Goal: Information Seeking & Learning: Learn about a topic

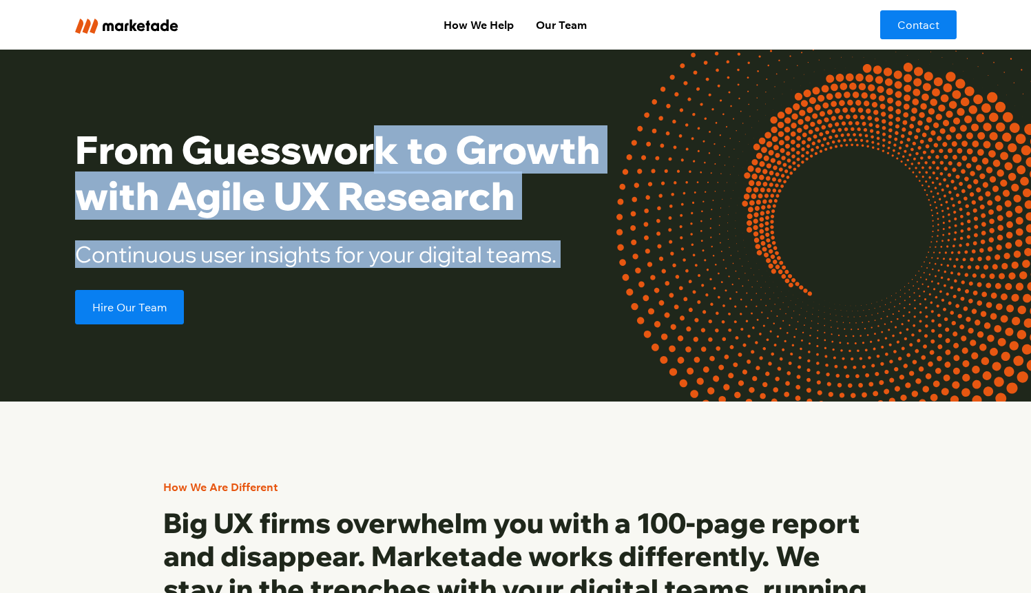
drag, startPoint x: 517, startPoint y: 223, endPoint x: 607, endPoint y: 293, distance: 114.3
click at [608, 293] on div "From Guesswork to Growth with Agile UX Research Continuous user insights for yo…" at bounding box center [370, 226] width 590 height 198
click at [605, 294] on div "Hire Our Team" at bounding box center [370, 307] width 590 height 34
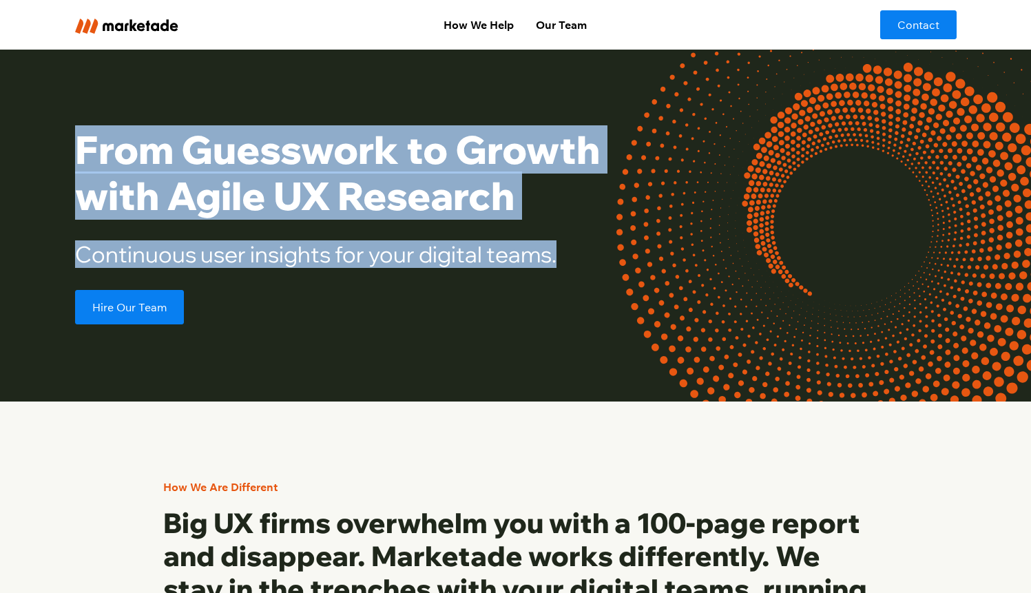
drag, startPoint x: 614, startPoint y: 267, endPoint x: 58, endPoint y: 117, distance: 575.7
click at [58, 117] on div "From Guesswork to Growth with Agile UX Research Continuous user insights for yo…" at bounding box center [515, 226] width 1031 height 352
click at [37, 126] on div "From Guesswork to Growth with Agile UX Research Continuous user insights for yo…" at bounding box center [515, 226] width 1031 height 352
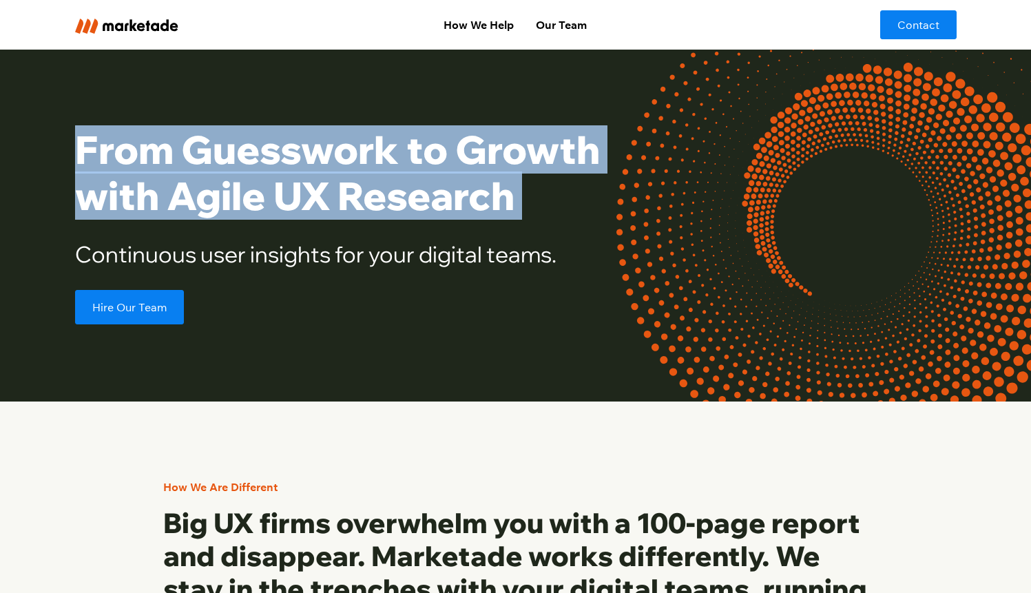
drag, startPoint x: 91, startPoint y: 143, endPoint x: 571, endPoint y: 226, distance: 487.3
click at [571, 227] on div "From Guesswork to Growth with Agile UX Research Continuous user insights for yo…" at bounding box center [515, 226] width 1031 height 352
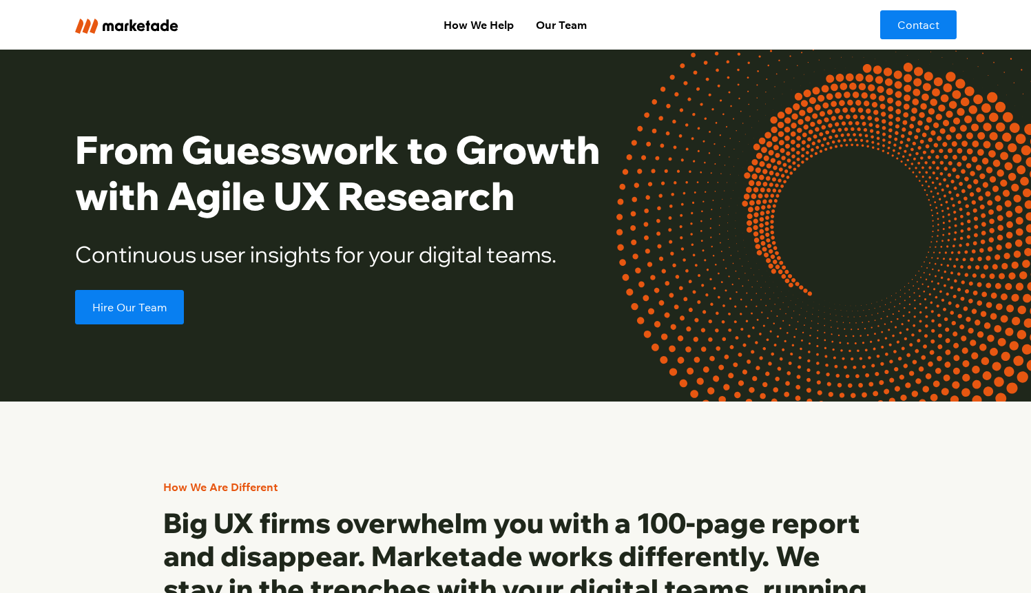
click at [570, 258] on h2 "Continuous user insights for your digital teams." at bounding box center [370, 254] width 590 height 26
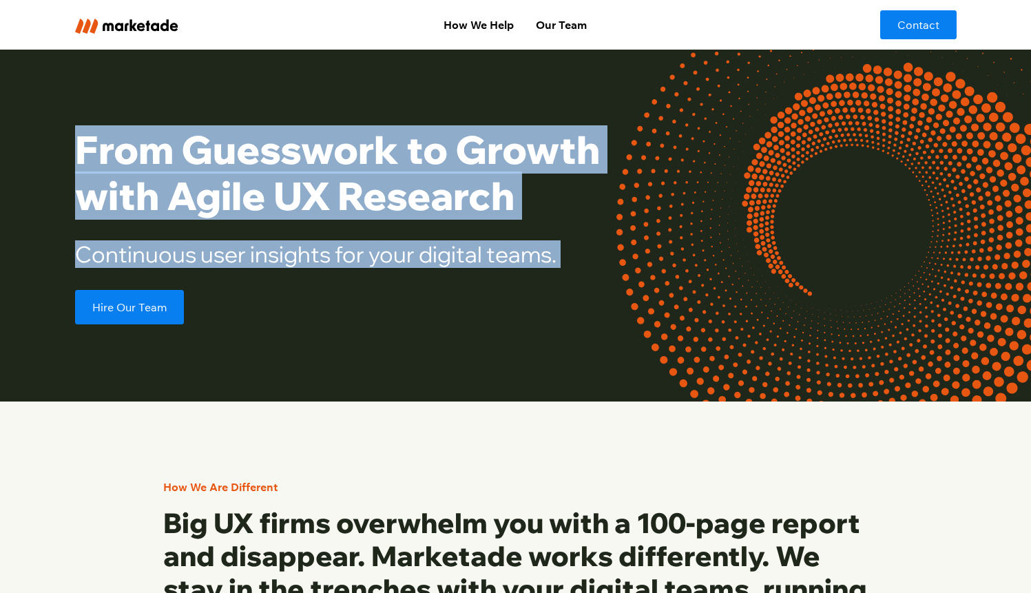
drag, startPoint x: 572, startPoint y: 258, endPoint x: 30, endPoint y: 135, distance: 556.0
click at [29, 136] on div "From Guesswork to Growth with Agile UX Research Continuous user insights for yo…" at bounding box center [515, 226] width 1031 height 352
click at [30, 135] on div "From Guesswork to Growth with Agile UX Research Continuous user insights for yo…" at bounding box center [515, 226] width 1031 height 352
drag, startPoint x: 59, startPoint y: 127, endPoint x: 590, endPoint y: 278, distance: 551.9
click at [588, 280] on div "From Guesswork to Growth with Agile UX Research Continuous user insights for yo…" at bounding box center [515, 226] width 1031 height 352
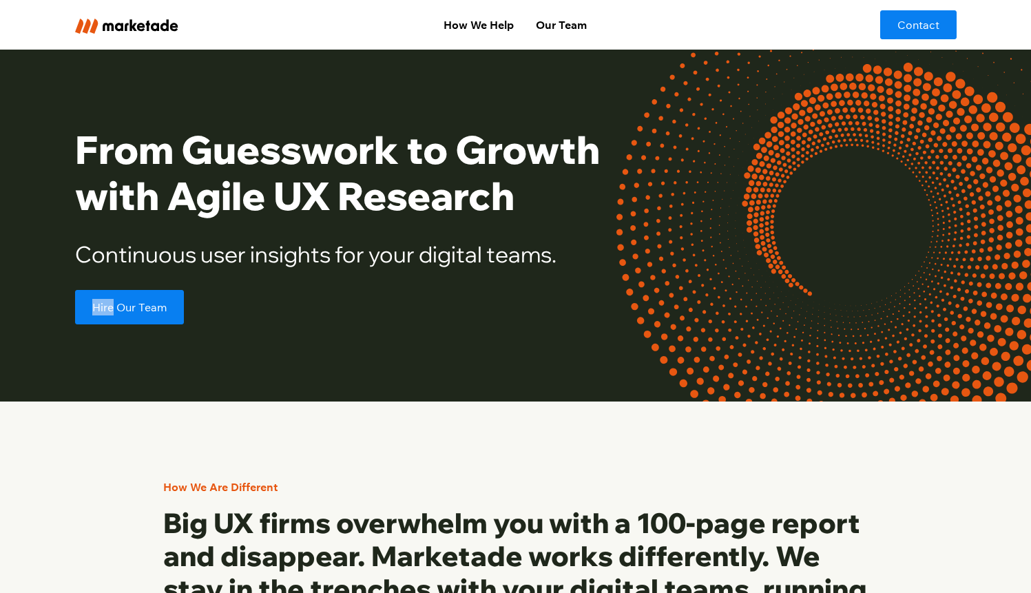
click at [590, 278] on div "From Guesswork to Growth with Agile UX Research Continuous user insights for yo…" at bounding box center [370, 226] width 590 height 198
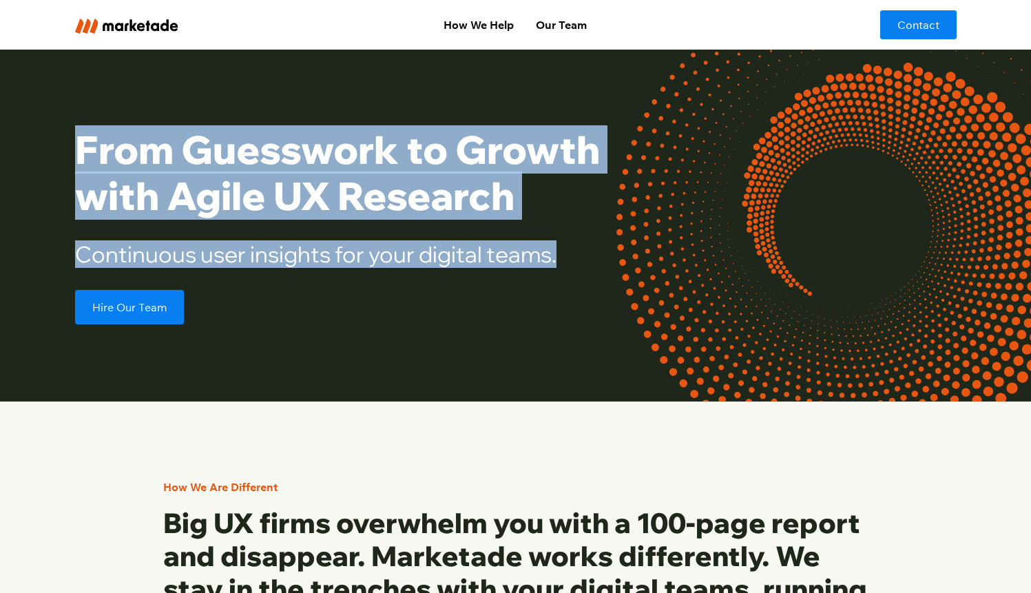
drag, startPoint x: 610, startPoint y: 262, endPoint x: 21, endPoint y: 147, distance: 600.2
click at [20, 148] on div "From Guesswork to Growth with Agile UX Research Continuous user insights for yo…" at bounding box center [515, 226] width 1031 height 352
click at [21, 147] on div "From Guesswork to Growth with Agile UX Research Continuous user insights for yo…" at bounding box center [515, 226] width 1031 height 352
drag, startPoint x: 73, startPoint y: 139, endPoint x: 681, endPoint y: 273, distance: 622.3
click at [689, 282] on div "From Guesswork to Growth with Agile UX Research Continuous user insights for yo…" at bounding box center [515, 226] width 1031 height 352
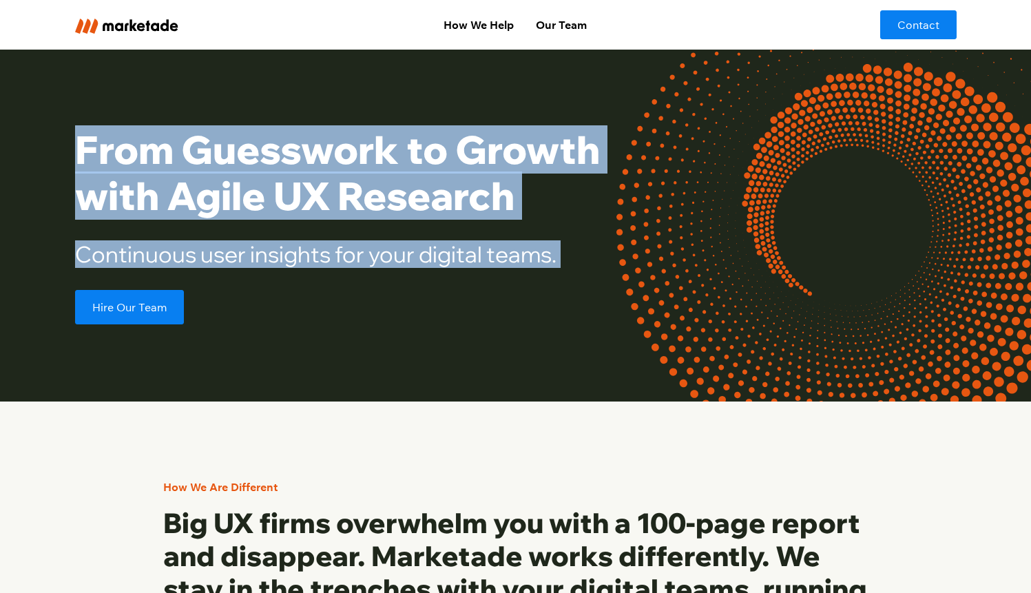
click at [679, 272] on div "From Guesswork to Growth with Agile UX Research Continuous user insights for yo…" at bounding box center [516, 226] width 882 height 198
drag, startPoint x: 668, startPoint y: 267, endPoint x: 39, endPoint y: 142, distance: 640.5
click at [39, 142] on div "From Guesswork to Growth with Agile UX Research Continuous user insights for yo…" at bounding box center [515, 226] width 1031 height 352
click at [40, 142] on div "From Guesswork to Growth with Agile UX Research Continuous user insights for yo…" at bounding box center [515, 226] width 1031 height 352
drag, startPoint x: 66, startPoint y: 143, endPoint x: 681, endPoint y: 261, distance: 625.7
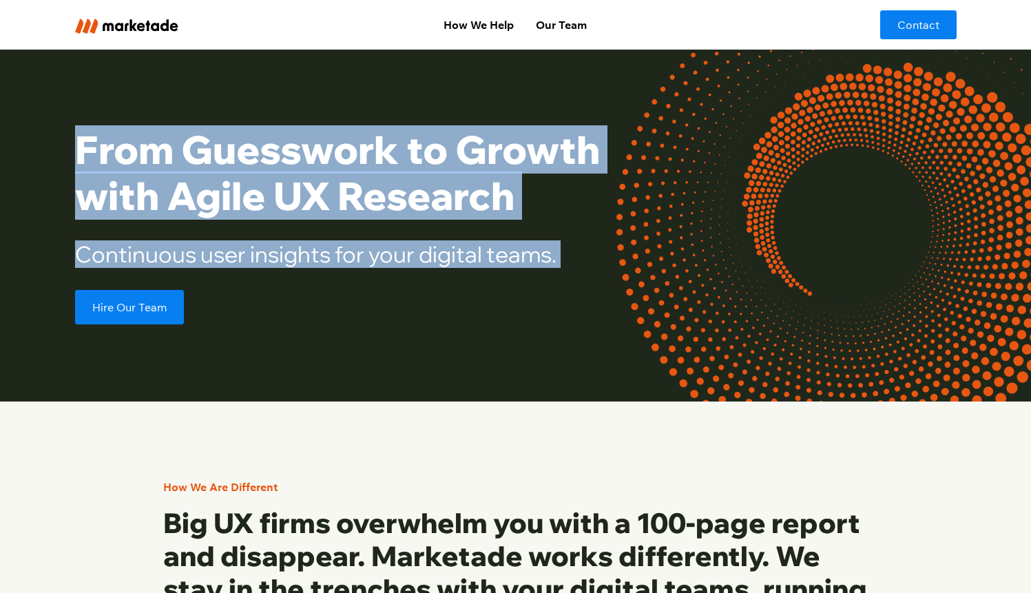
click at [681, 261] on div "From Guesswork to Growth with Agile UX Research Continuous user insights for yo…" at bounding box center [515, 226] width 1031 height 352
click at [681, 261] on div "From Guesswork to Growth with Agile UX Research Continuous user insights for yo…" at bounding box center [516, 226] width 882 height 198
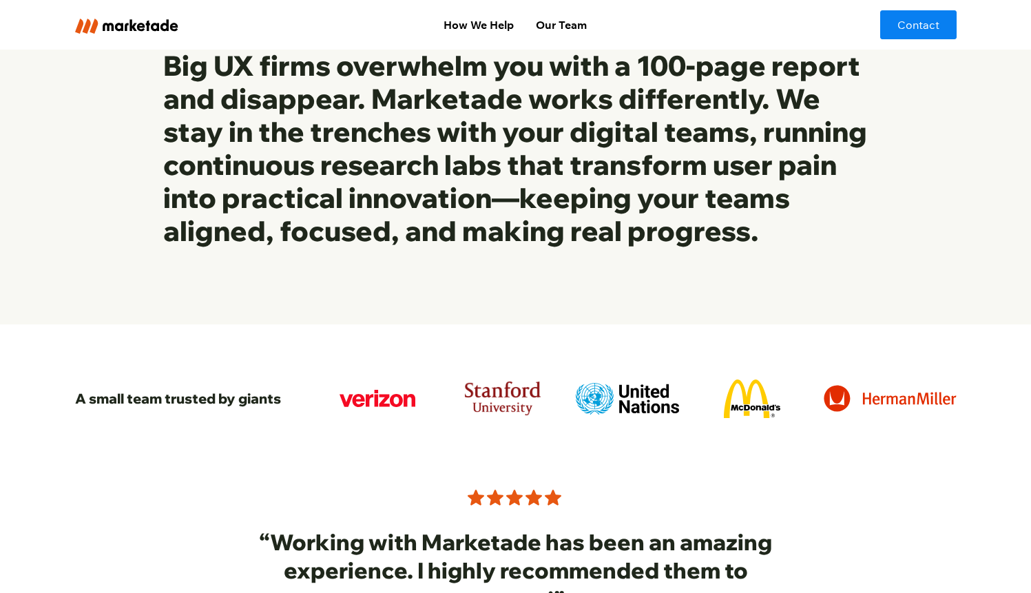
scroll to position [916, 0]
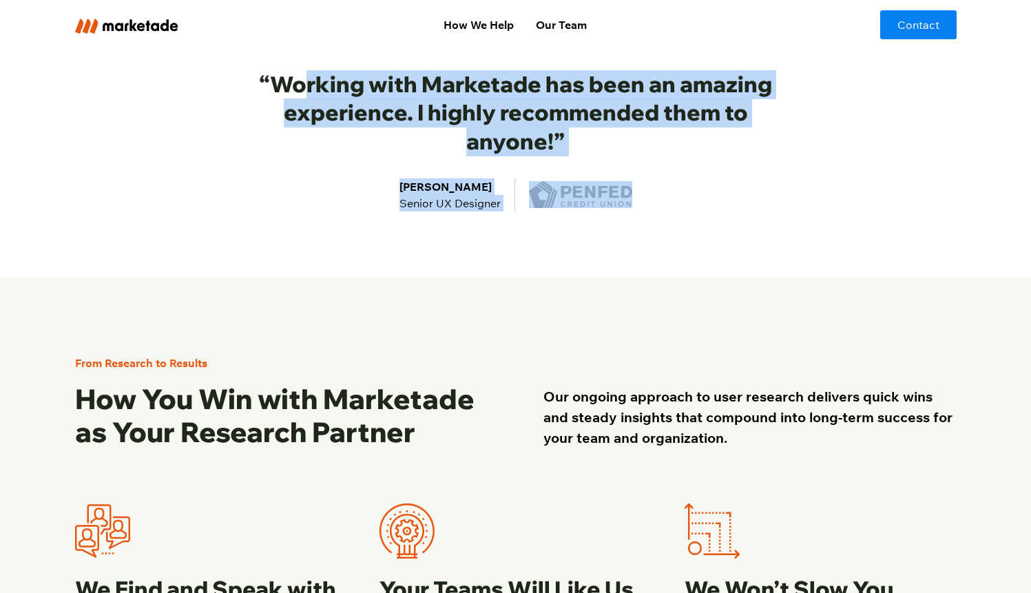
drag, startPoint x: 310, startPoint y: 79, endPoint x: 718, endPoint y: 257, distance: 444.9
click at [717, 258] on div "“Working with Marketade has been an amazing experience. I highly recommended th…" at bounding box center [516, 155] width 882 height 246
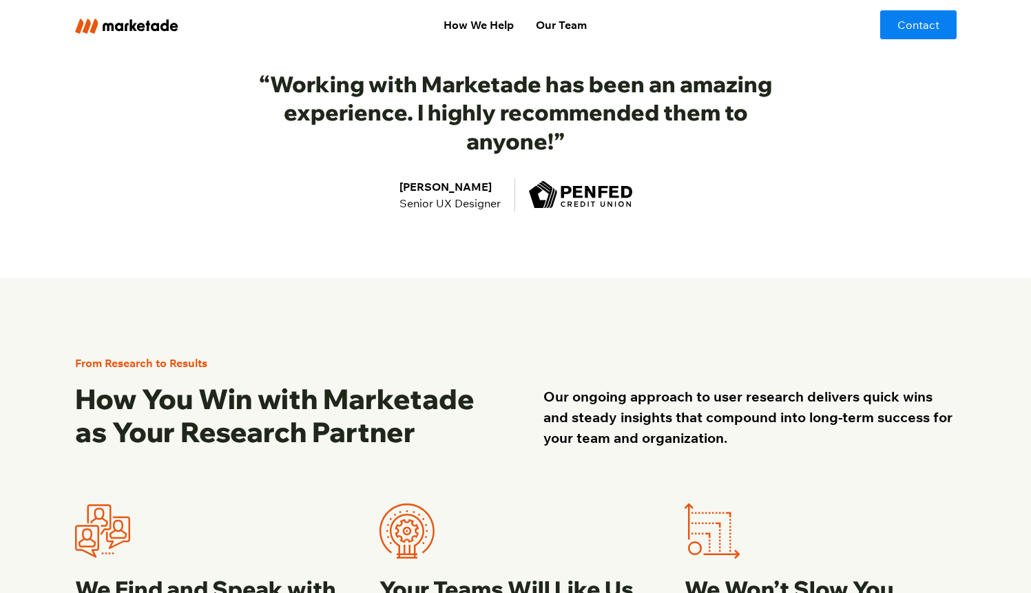
click at [735, 219] on div "“Working with Marketade has been an amazing experience. I highly recommended th…" at bounding box center [516, 155] width 882 height 246
click at [576, 23] on link "Our Team" at bounding box center [561, 25] width 73 height 28
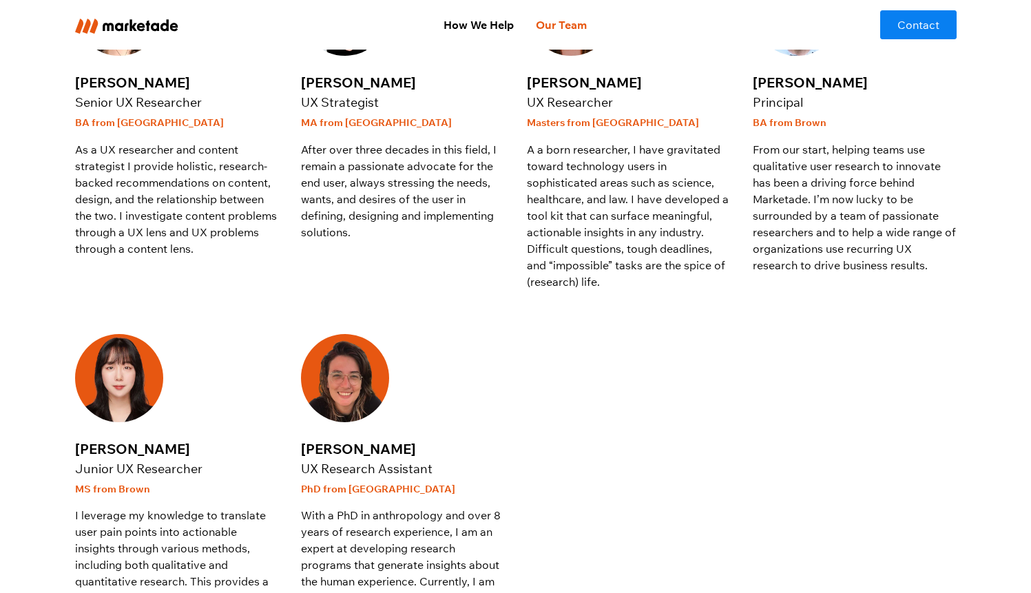
scroll to position [268, 0]
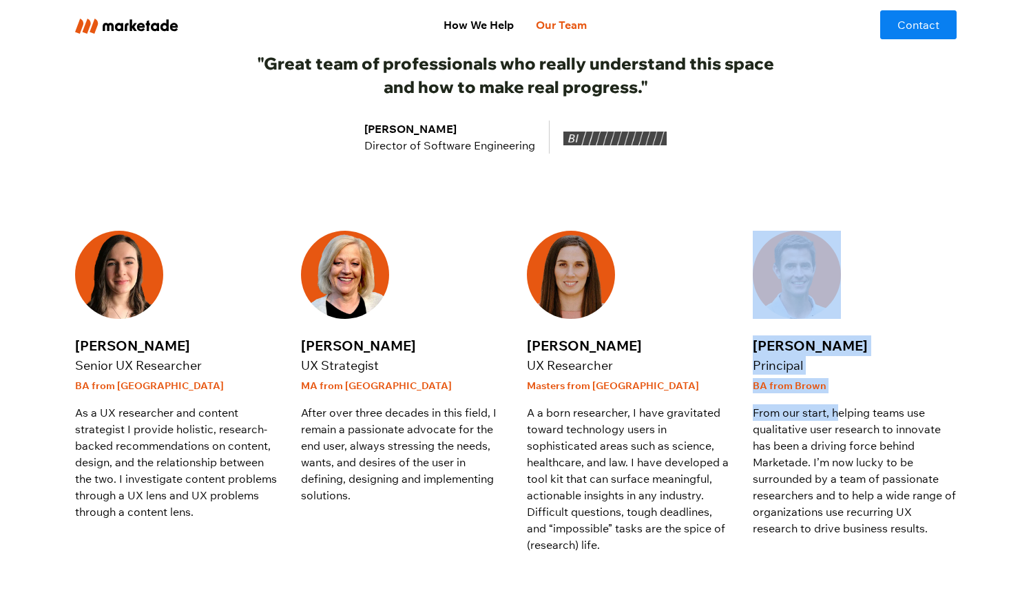
drag, startPoint x: 831, startPoint y: 380, endPoint x: 751, endPoint y: 251, distance: 151.4
click at [751, 251] on div "[PERSON_NAME] Senior UX Researcher BA from [GEOGRAPHIC_DATA] As a UX researcher…" at bounding box center [516, 575] width 882 height 688
drag, startPoint x: 739, startPoint y: 235, endPoint x: 739, endPoint y: 227, distance: 7.6
click at [738, 235] on div "[PERSON_NAME] Senior UX Researcher BA from [GEOGRAPHIC_DATA] As a UX researcher…" at bounding box center [516, 575] width 882 height 688
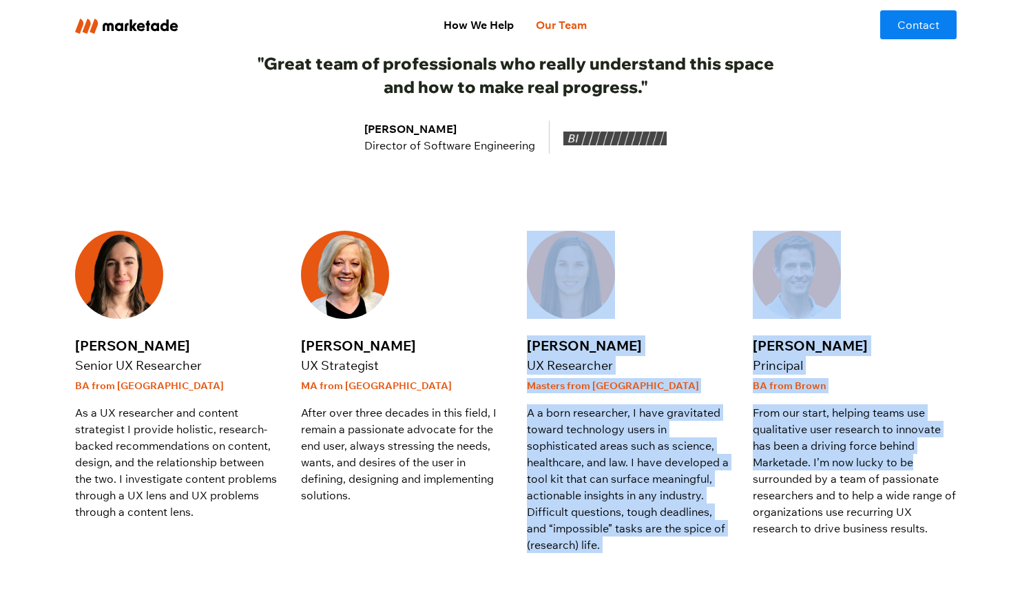
drag, startPoint x: 739, startPoint y: 227, endPoint x: 953, endPoint y: 459, distance: 315.9
click at [953, 459] on div "[PERSON_NAME] Senior UX Researcher BA from [GEOGRAPHIC_DATA] As a UX researcher…" at bounding box center [516, 575] width 882 height 842
click at [953, 459] on p "From our start, helping teams use qualitative user research to innovate has bee…" at bounding box center [855, 470] width 204 height 132
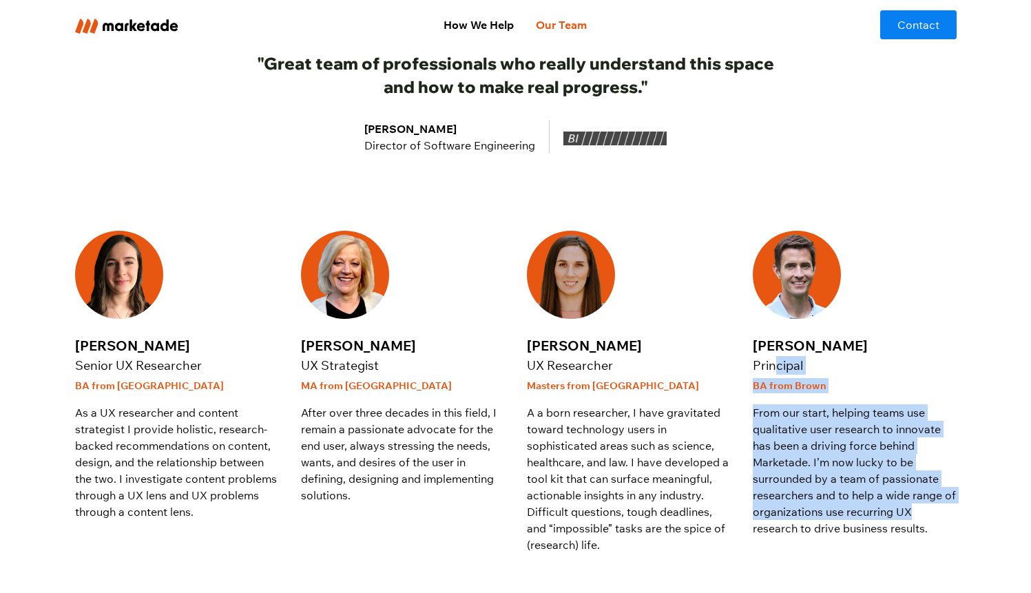
drag, startPoint x: 919, startPoint y: 513, endPoint x: 779, endPoint y: 372, distance: 198.3
click at [778, 372] on div "[PERSON_NAME] Principal BA from Brown From our start, helping teams use qualita…" at bounding box center [855, 392] width 204 height 322
click at [832, 426] on p "From our start, helping teams use qualitative user research to innovate has bee…" at bounding box center [855, 470] width 204 height 132
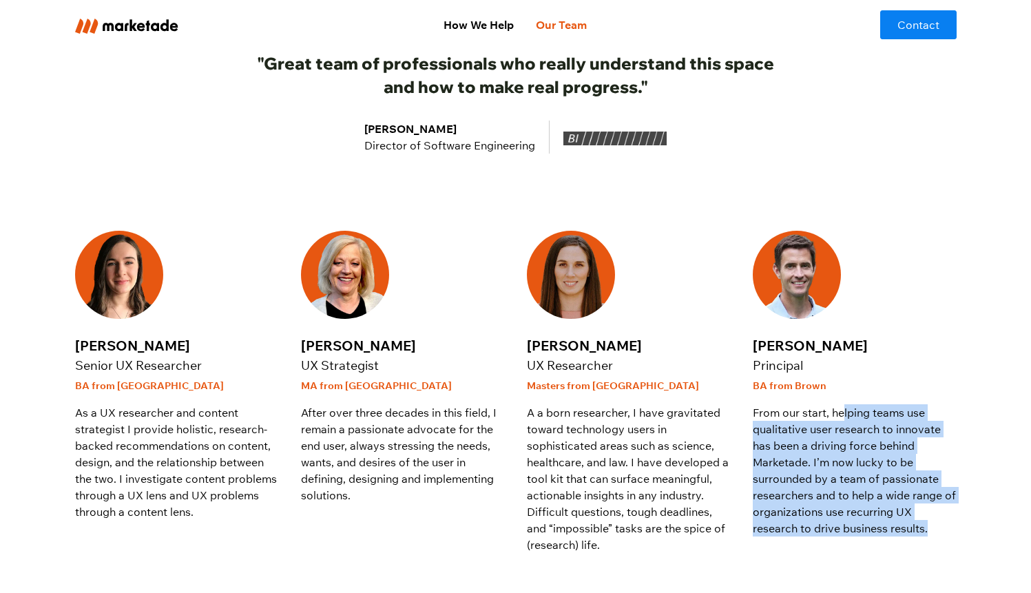
drag, startPoint x: 840, startPoint y: 420, endPoint x: 929, endPoint y: 526, distance: 137.9
click at [929, 526] on p "From our start, helping teams use qualitative user research to innovate has bee…" at bounding box center [855, 470] width 204 height 132
click at [933, 525] on p "From our start, helping teams use qualitative user research to innovate has bee…" at bounding box center [855, 470] width 204 height 132
drag, startPoint x: 929, startPoint y: 520, endPoint x: 780, endPoint y: 417, distance: 181.2
click at [810, 428] on p "From our start, helping teams use qualitative user research to innovate has bee…" at bounding box center [855, 470] width 204 height 132
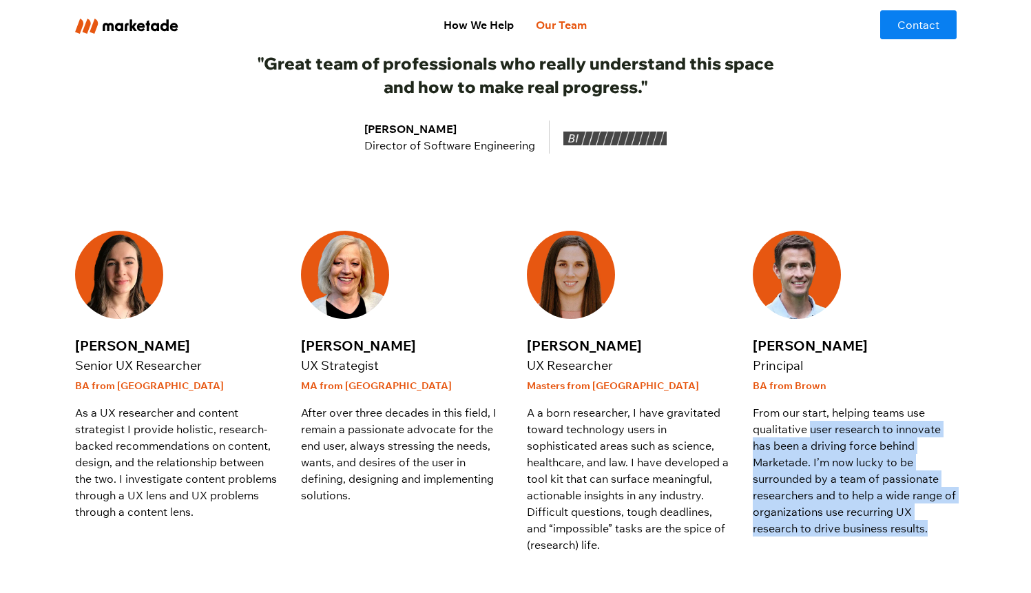
click at [775, 415] on p "From our start, helping teams use qualitative user research to innovate has bee…" at bounding box center [855, 470] width 204 height 132
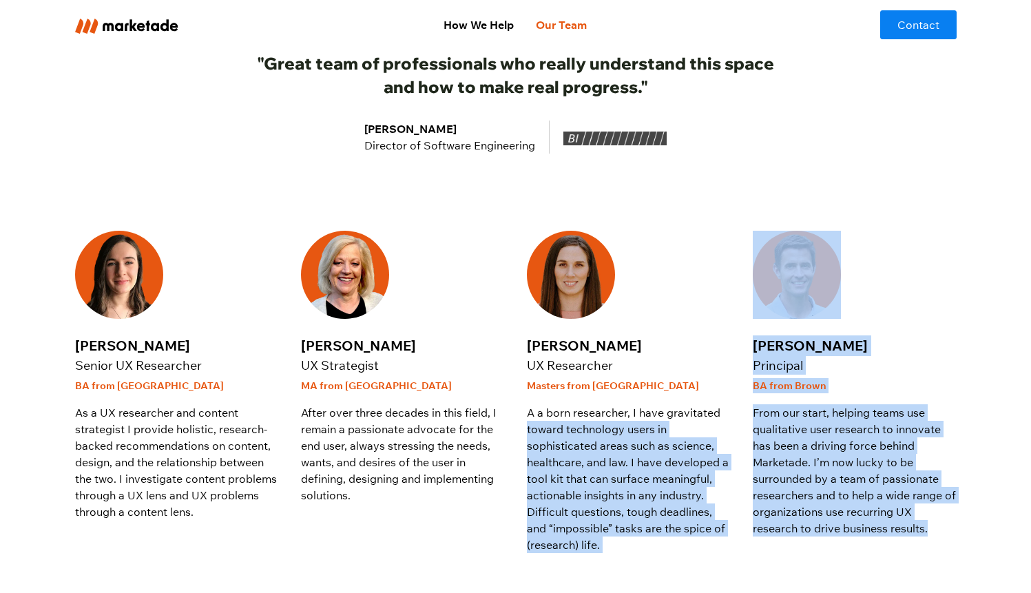
drag, startPoint x: 728, startPoint y: 411, endPoint x: 935, endPoint y: 534, distance: 240.3
click at [940, 547] on div "Nora Fiore Senior UX Researcher BA from Middlebury As a UX researcher and conte…" at bounding box center [516, 575] width 882 height 688
drag, startPoint x: 935, startPoint y: 533, endPoint x: 929, endPoint y: 524, distance: 11.1
click at [935, 533] on p "From our start, helping teams use qualitative user research to innovate has bee…" at bounding box center [855, 470] width 204 height 132
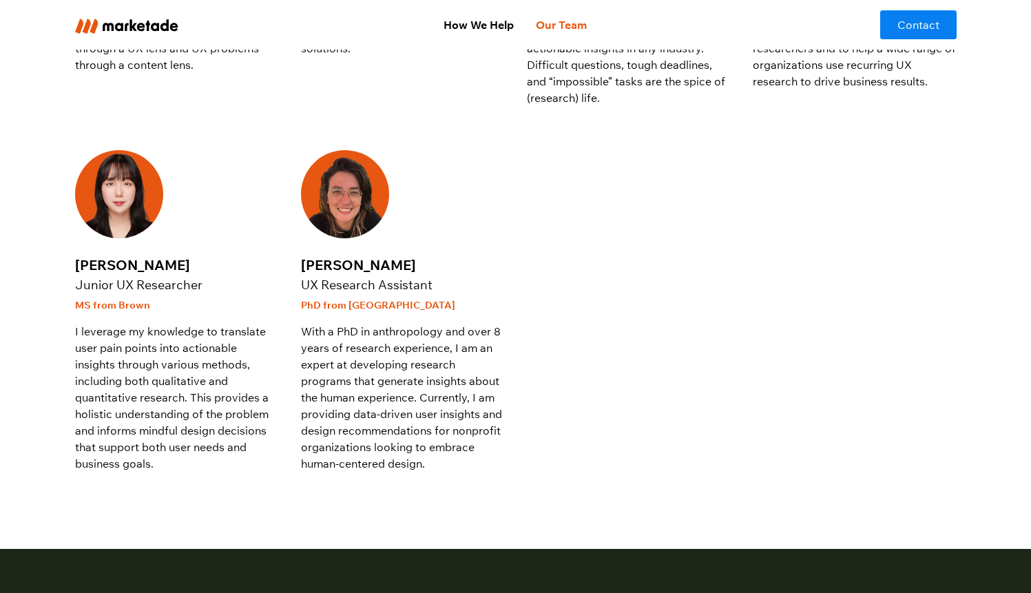
scroll to position [1061, 0]
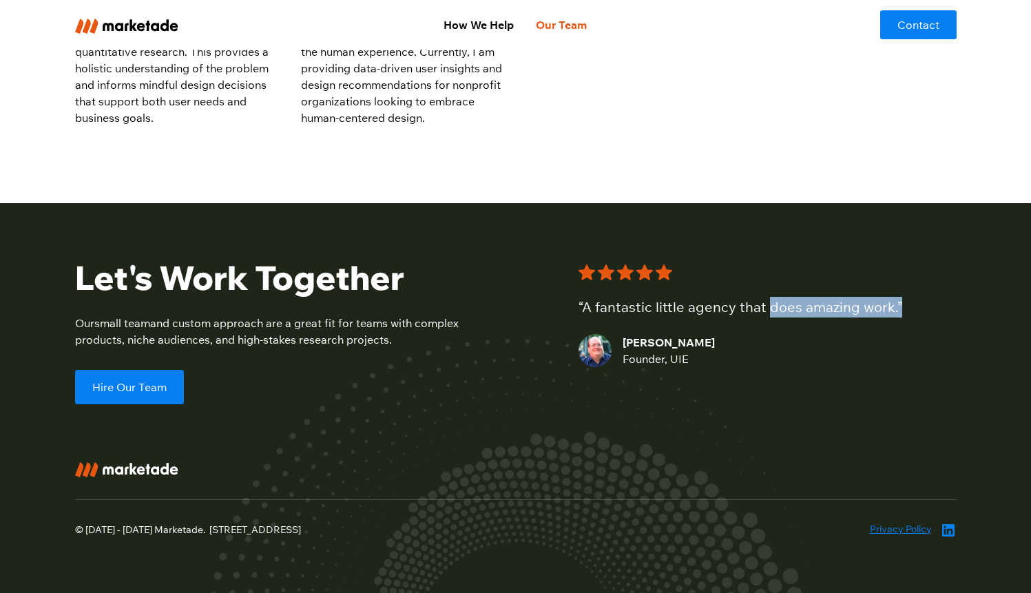
drag, startPoint x: 769, startPoint y: 341, endPoint x: 764, endPoint y: 378, distance: 36.8
click at [764, 378] on div "“A fantastic little agency that does amazing work.” Jared Spool Founder, UIE" at bounding box center [757, 323] width 400 height 131
click at [750, 397] on div "Let's Work Together Our small team and custom approach are a great fit for team…" at bounding box center [516, 331] width 882 height 146
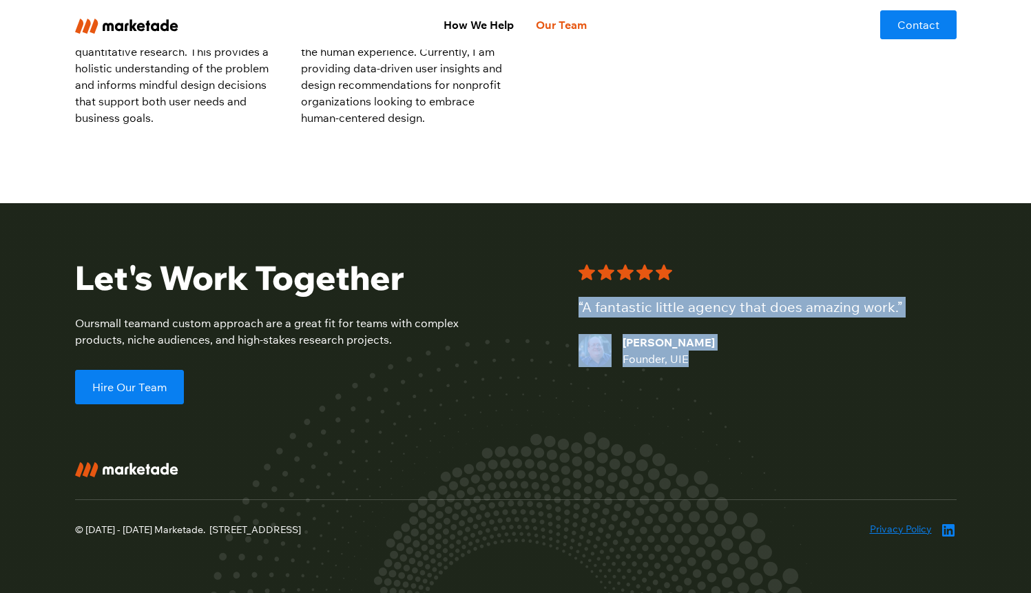
drag, startPoint x: 714, startPoint y: 388, endPoint x: 676, endPoint y: 286, distance: 108.8
click at [674, 287] on div "“A fantastic little agency that does amazing work.” Jared Spool Founder, UIE" at bounding box center [757, 323] width 400 height 131
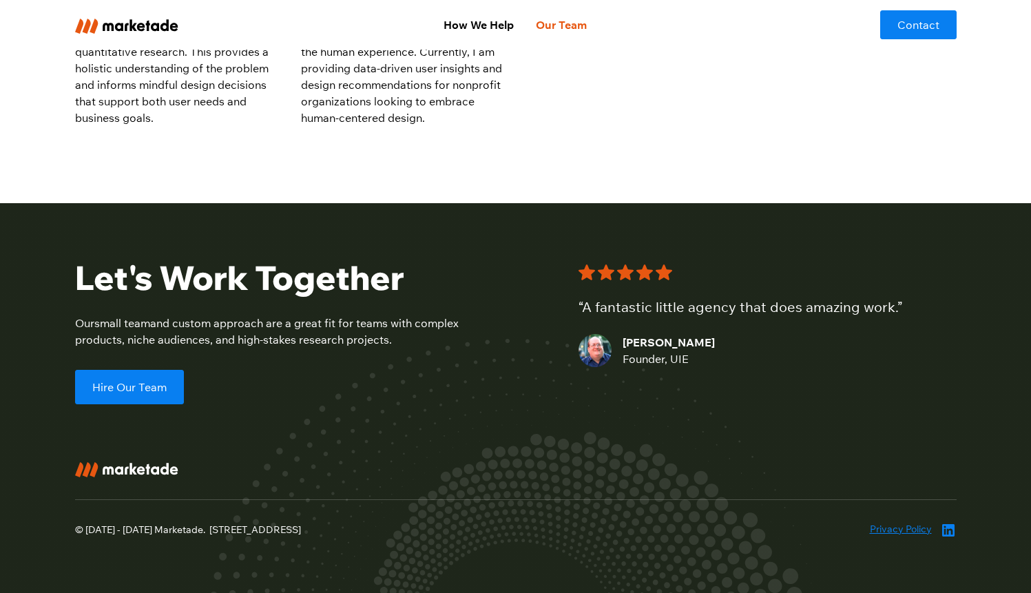
click at [707, 278] on div at bounding box center [741, 272] width 324 height 17
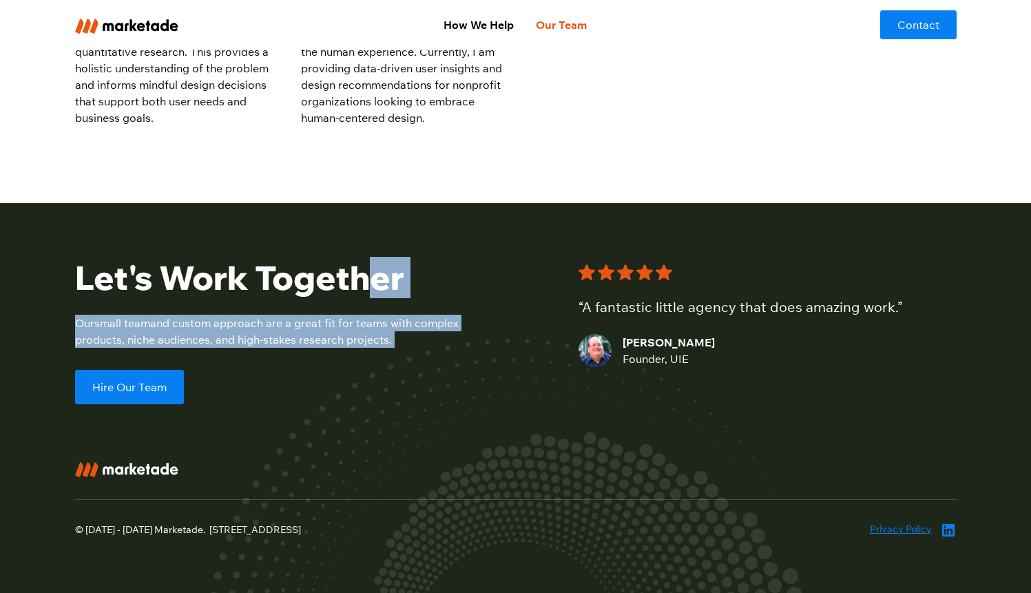
drag, startPoint x: 374, startPoint y: 296, endPoint x: 428, endPoint y: 377, distance: 96.9
click at [428, 378] on div "Let's Work Together Our small team and custom approach are a great fit for team…" at bounding box center [268, 331] width 386 height 146
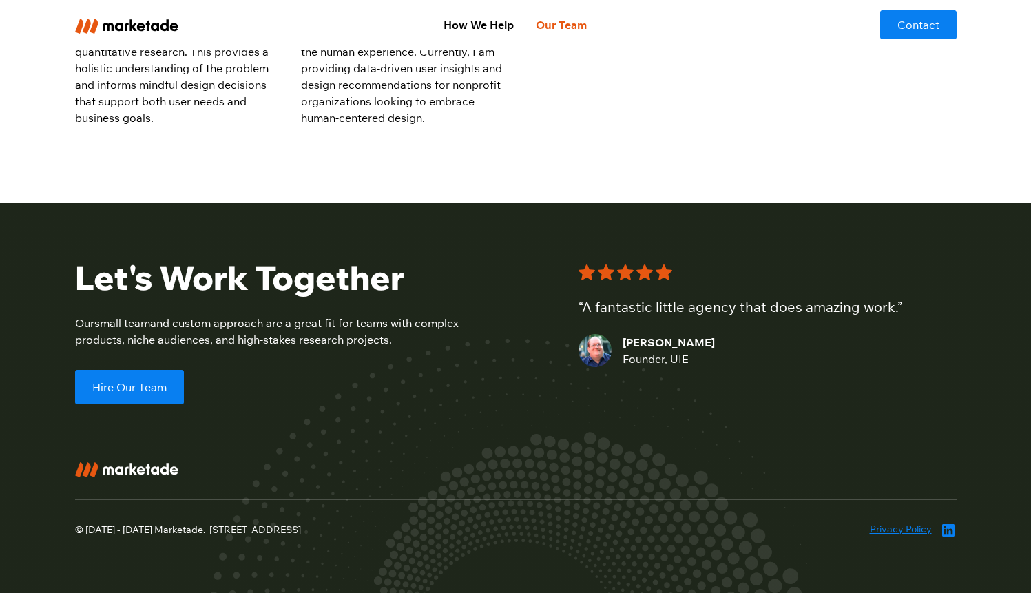
click at [446, 355] on div "Let's Work Together Our small team and custom approach are a great fit for team…" at bounding box center [268, 331] width 386 height 146
drag, startPoint x: 440, startPoint y: 320, endPoint x: 421, endPoint y: 270, distance: 53.2
click at [421, 270] on div "Let's Work Together Our small team and custom approach are a great fit for team…" at bounding box center [268, 331] width 386 height 146
drag, startPoint x: 421, startPoint y: 270, endPoint x: 426, endPoint y: 260, distance: 11.7
click at [421, 270] on h2 "Let's Work Together" at bounding box center [268, 278] width 386 height 40
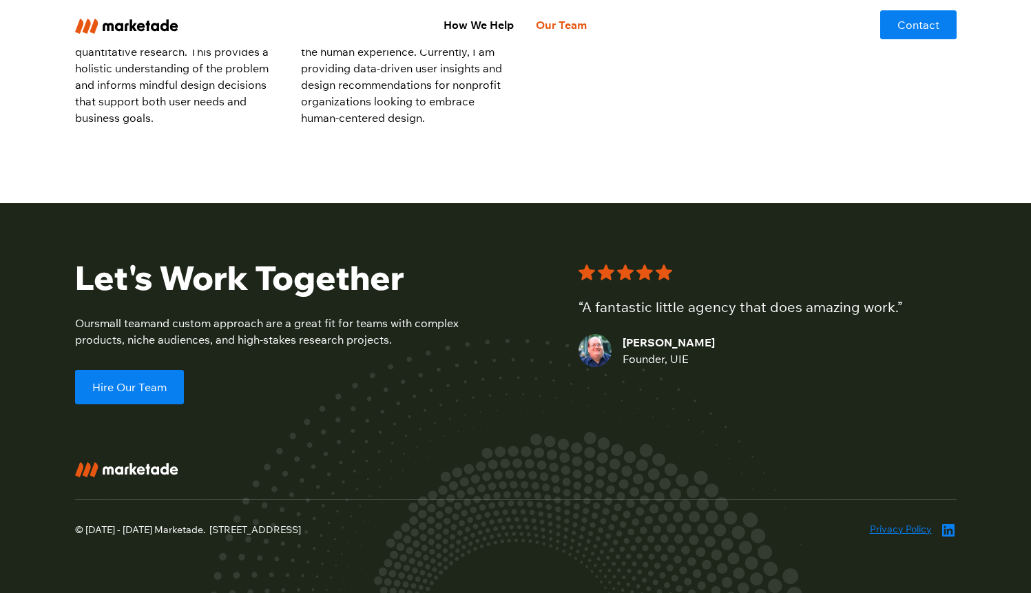
drag, startPoint x: 426, startPoint y: 258, endPoint x: 417, endPoint y: 340, distance: 82.5
click at [417, 340] on div "Let's Work Together Our small team and custom approach are a great fit for team…" at bounding box center [516, 398] width 882 height 390
click at [417, 338] on div "Our small team and custom approach are a great fit for teams with complex produ…" at bounding box center [268, 331] width 386 height 33
drag, startPoint x: 418, startPoint y: 341, endPoint x: 415, endPoint y: 333, distance: 8.7
click at [416, 334] on div "Our small team and custom approach are a great fit for teams with complex produ…" at bounding box center [268, 331] width 386 height 33
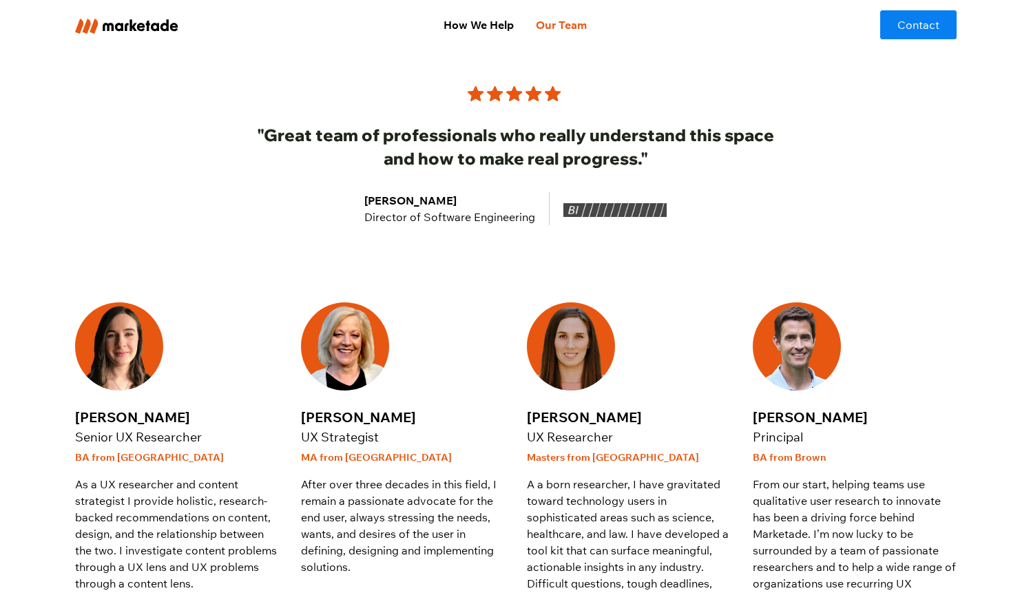
scroll to position [0, 0]
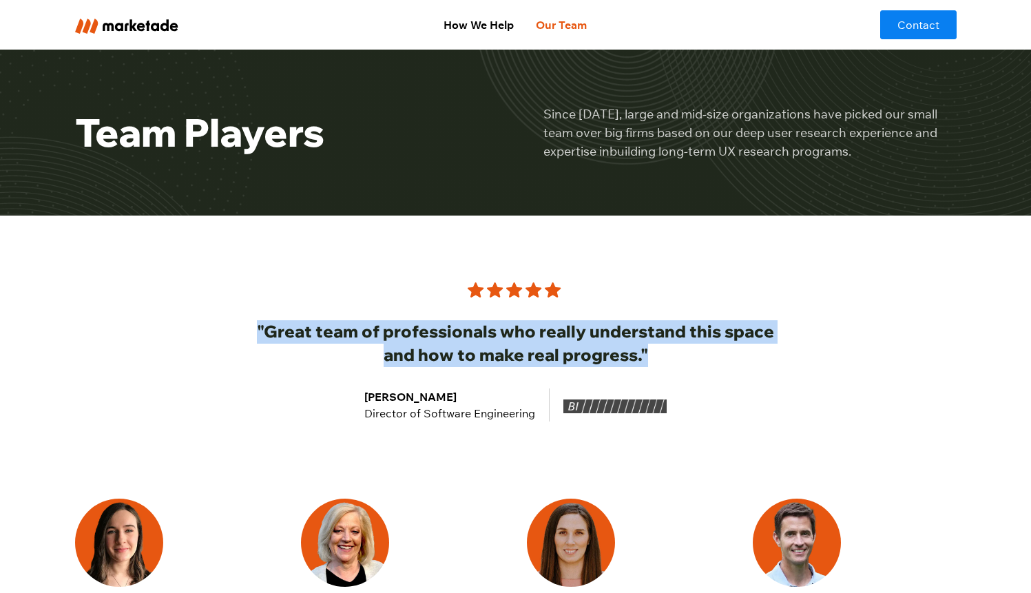
drag, startPoint x: 762, startPoint y: 319, endPoint x: 747, endPoint y: 367, distance: 50.5
click at [747, 367] on div ""Great team of professionals who really understand this space and how to make r…" at bounding box center [515, 352] width 529 height 140
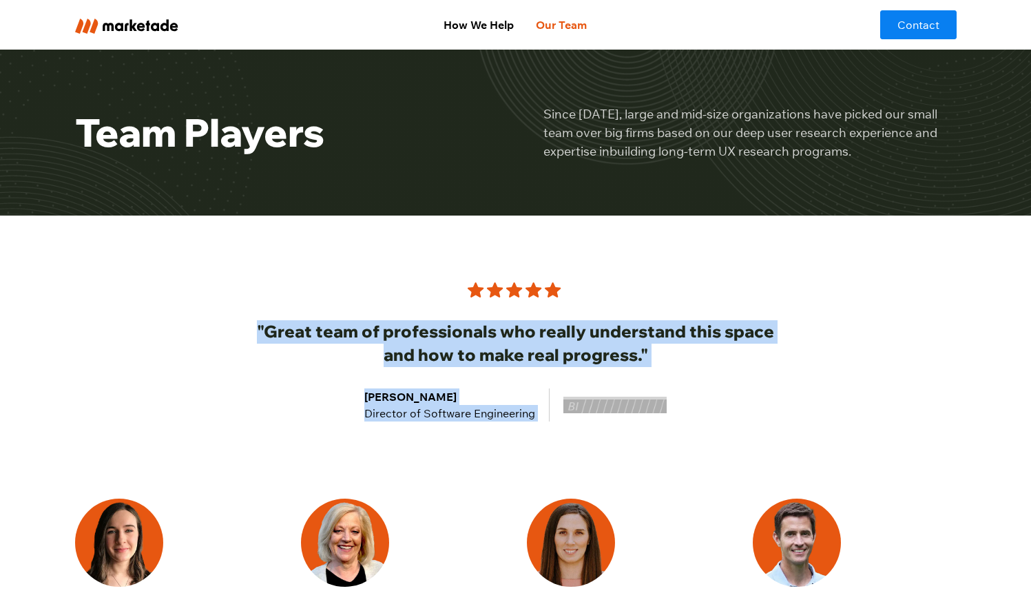
click at [747, 367] on div ""Great team of professionals who really understand this space and how to make r…" at bounding box center [515, 352] width 529 height 140
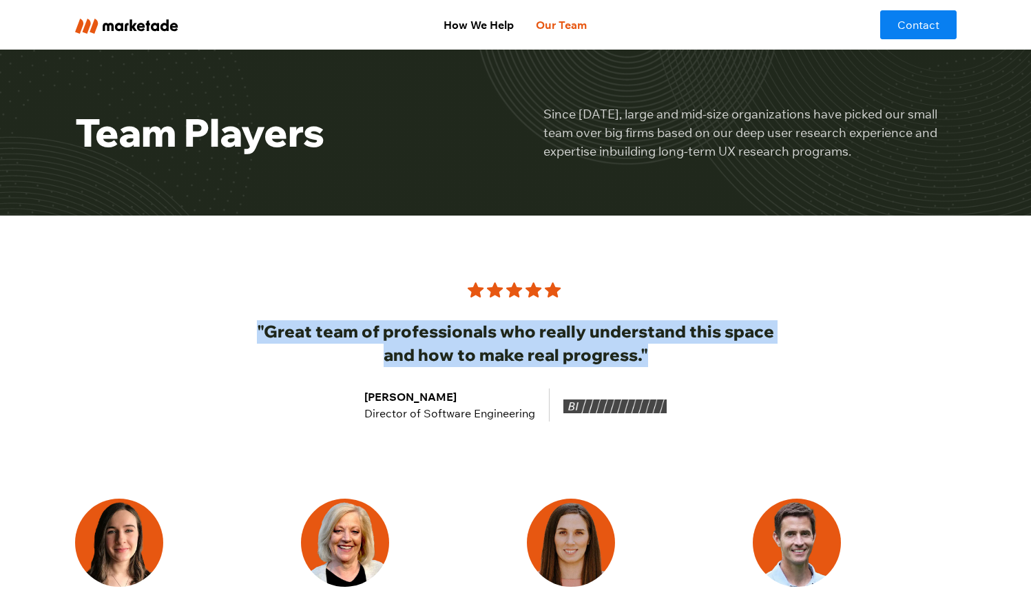
drag, startPoint x: 744, startPoint y: 275, endPoint x: 743, endPoint y: 264, distance: 11.1
click at [743, 263] on div ""Great team of professionals who really understand this space and how to make r…" at bounding box center [516, 319] width 882 height 206
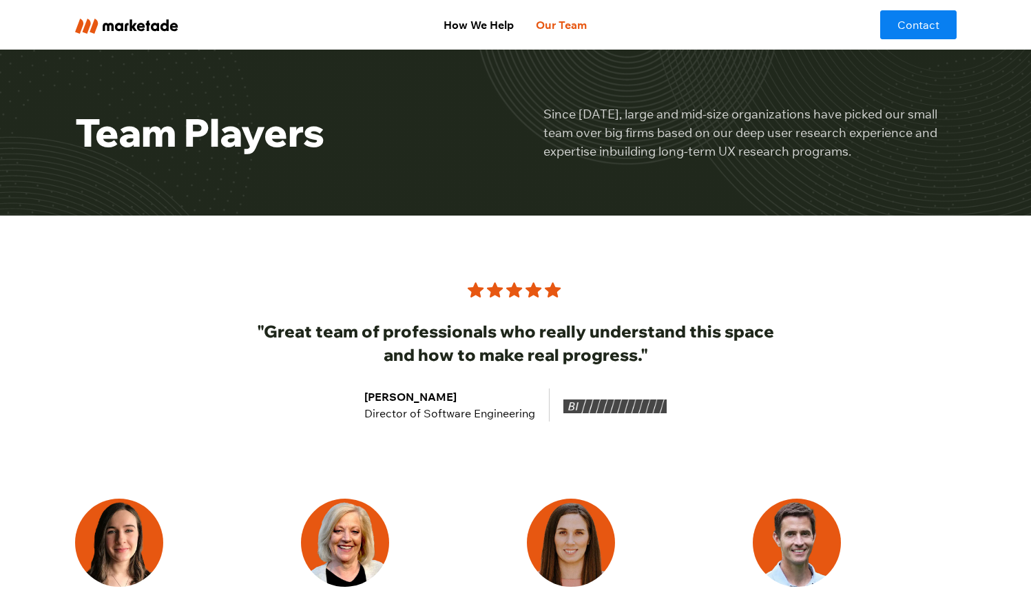
click at [734, 273] on div ""Great team of professionals who really understand this space and how to make r…" at bounding box center [516, 319] width 882 height 206
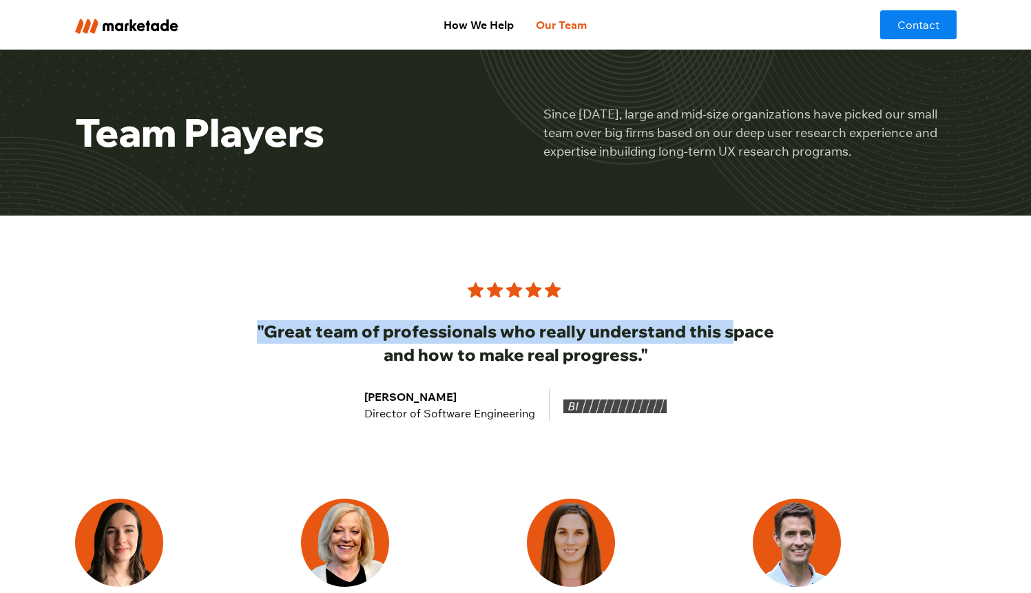
drag, startPoint x: 732, startPoint y: 285, endPoint x: 732, endPoint y: 342, distance: 56.5
click at [732, 342] on div ""Great team of professionals who really understand this space and how to make r…" at bounding box center [515, 352] width 529 height 140
click at [732, 342] on h2 ""Great team of professionals who really understand this space and how to make r…" at bounding box center [515, 343] width 529 height 46
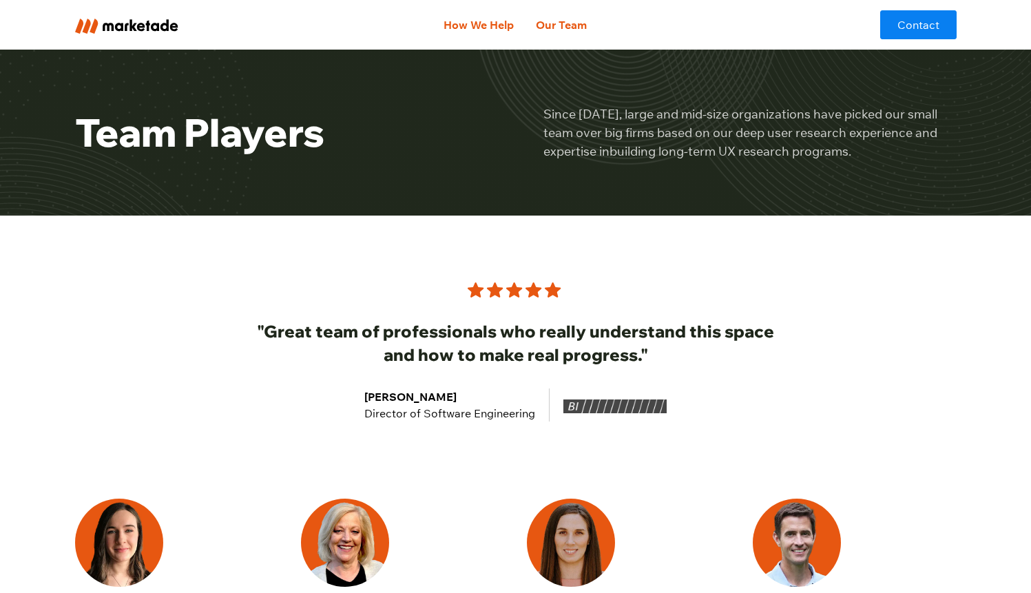
click at [508, 21] on link "How We Help" at bounding box center [479, 25] width 92 height 28
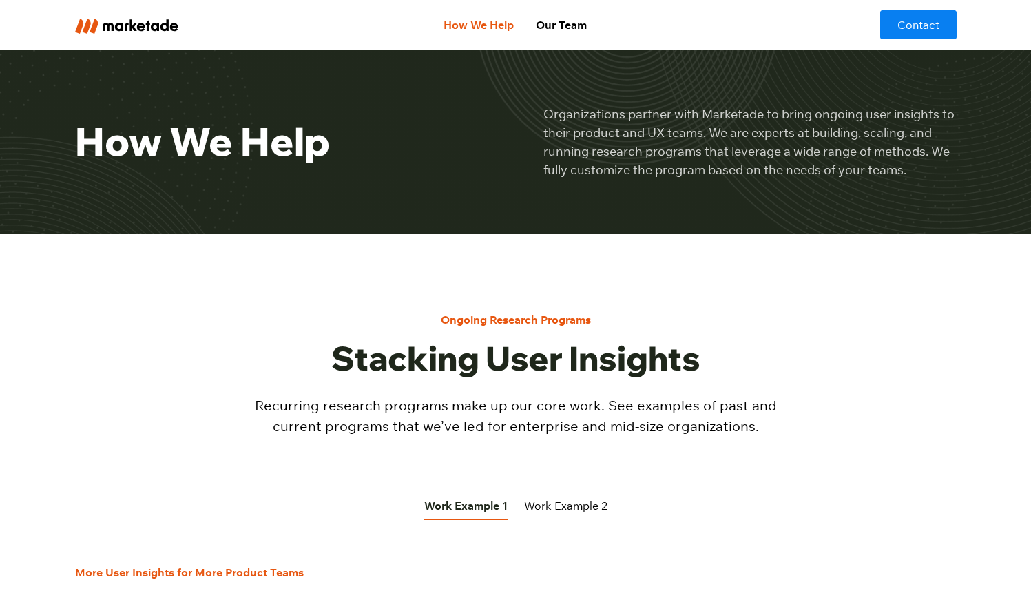
scroll to position [435, 0]
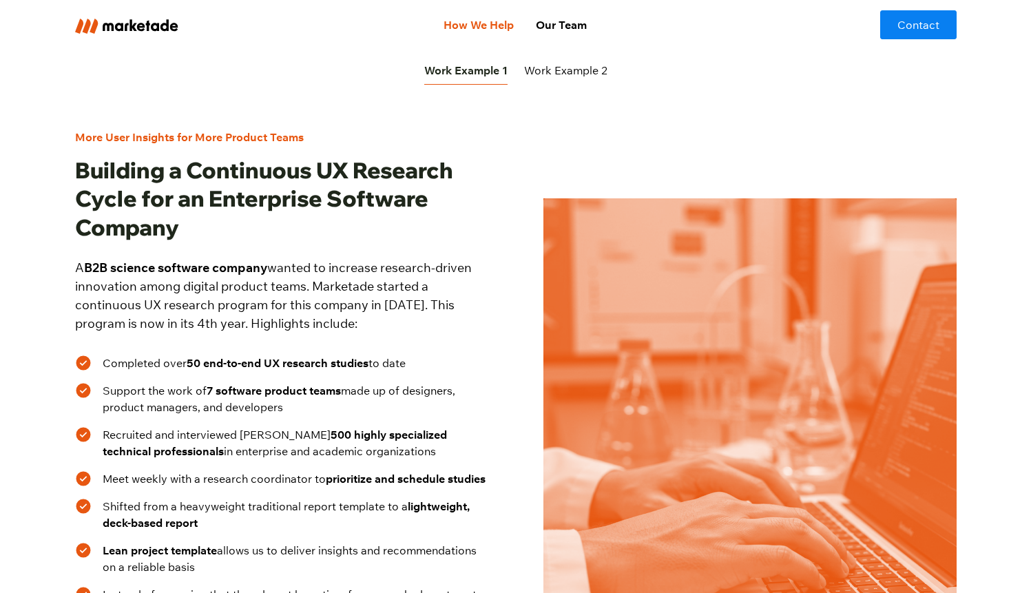
drag, startPoint x: 413, startPoint y: 220, endPoint x: 468, endPoint y: 333, distance: 125.4
click at [468, 333] on div "More User Insights for More Product Teams Building a Continuous UX Research Cyc…" at bounding box center [281, 405] width 413 height 553
click at [468, 331] on p "A B2B science software company wanted to increase research-driven innovation am…" at bounding box center [281, 295] width 413 height 74
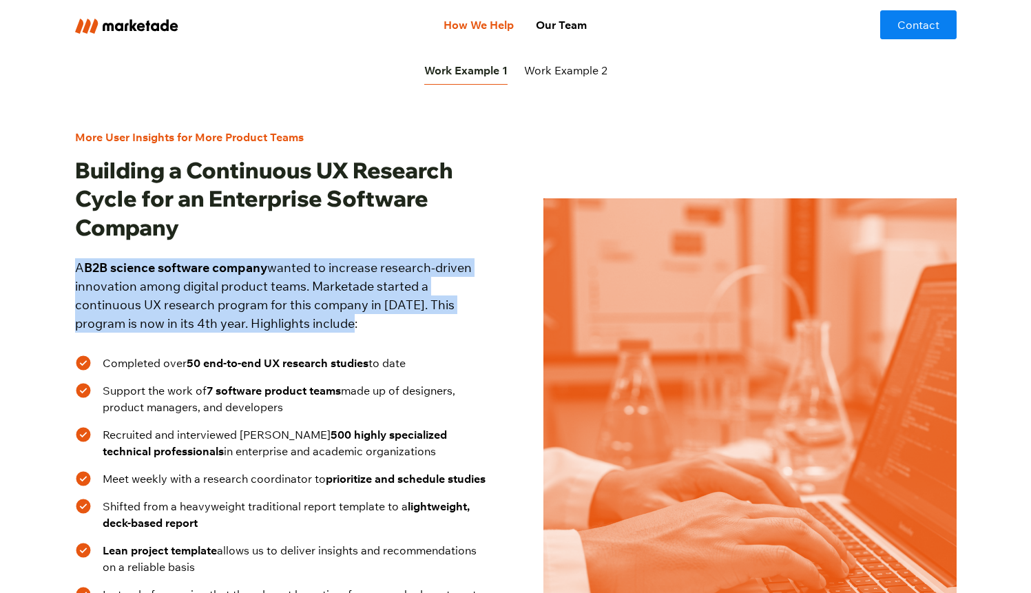
drag, startPoint x: 464, startPoint y: 332, endPoint x: 465, endPoint y: 240, distance: 92.3
click at [464, 242] on div "More User Insights for More Product Teams Building a Continuous UX Research Cyc…" at bounding box center [281, 405] width 413 height 553
click at [465, 240] on h2 "Building a Continuous UX Research Cycle for an Enterprise Software Company" at bounding box center [281, 199] width 413 height 86
drag, startPoint x: 463, startPoint y: 245, endPoint x: 450, endPoint y: 313, distance: 69.4
click at [450, 316] on div "More User Insights for More Product Teams Building a Continuous UX Research Cyc…" at bounding box center [281, 405] width 413 height 553
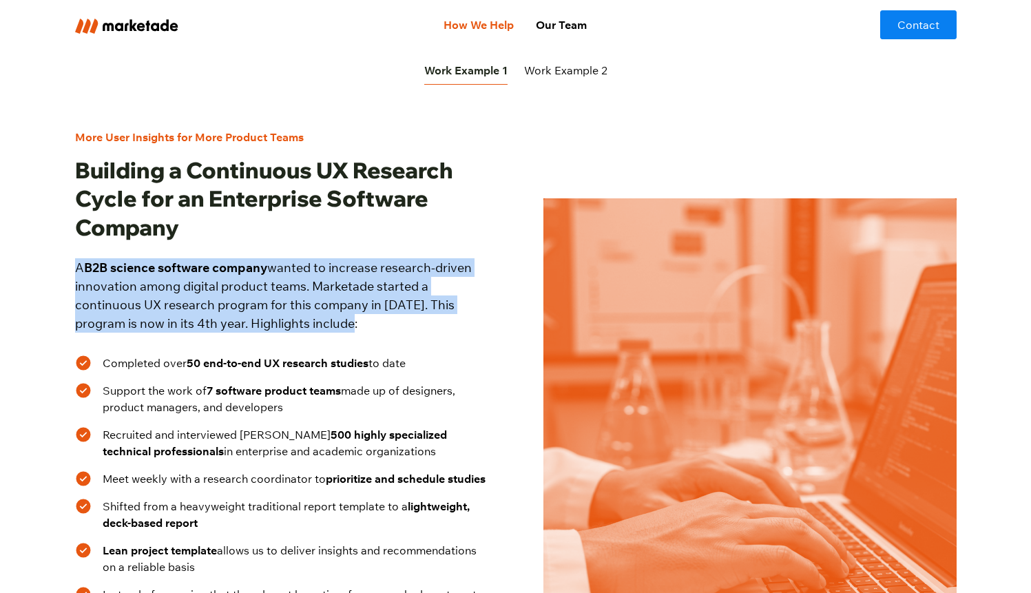
click at [450, 313] on p "A B2B science software company wanted to increase research-driven innovation am…" at bounding box center [281, 295] width 413 height 74
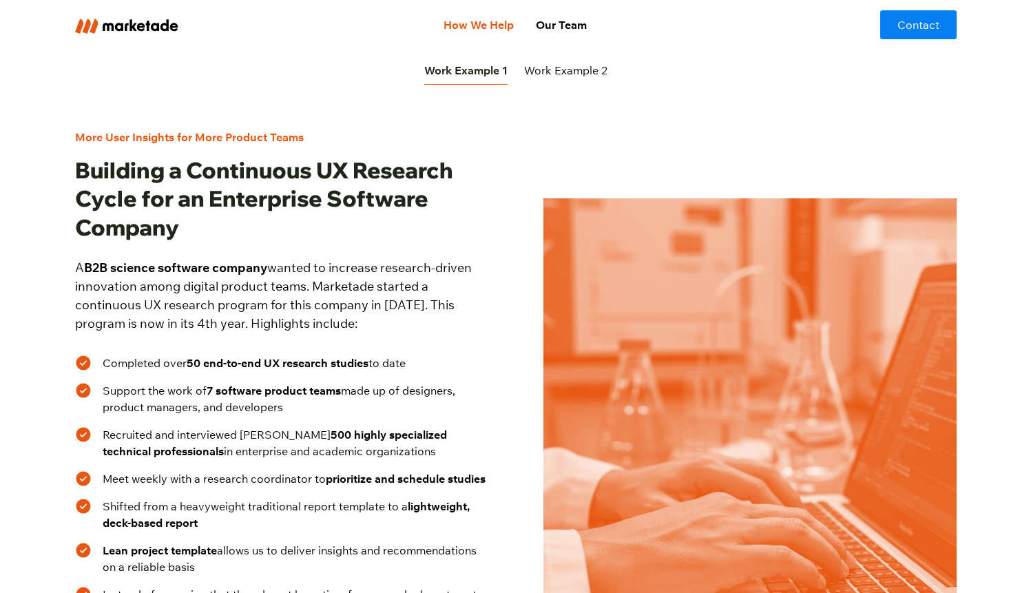
drag, startPoint x: 450, startPoint y: 313, endPoint x: 455, endPoint y: 232, distance: 81.5
click at [455, 232] on div "More User Insights for More Product Teams Building a Continuous UX Research Cyc…" at bounding box center [281, 405] width 413 height 553
drag, startPoint x: 455, startPoint y: 232, endPoint x: 447, endPoint y: 267, distance: 35.4
click at [455, 233] on h2 "Building a Continuous UX Research Cycle for an Enterprise Software Company" at bounding box center [281, 199] width 413 height 86
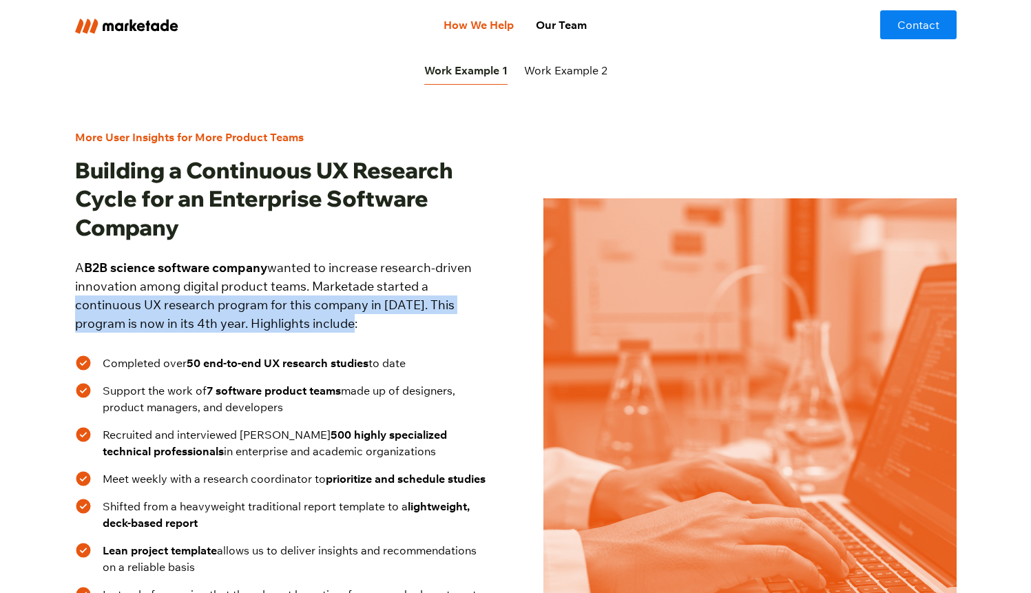
drag, startPoint x: 445, startPoint y: 278, endPoint x: 440, endPoint y: 321, distance: 43.0
click at [440, 321] on p "A B2B science software company wanted to increase research-driven innovation am…" at bounding box center [281, 295] width 413 height 74
click at [439, 319] on p "A B2B science software company wanted to increase research-driven innovation am…" at bounding box center [281, 295] width 413 height 74
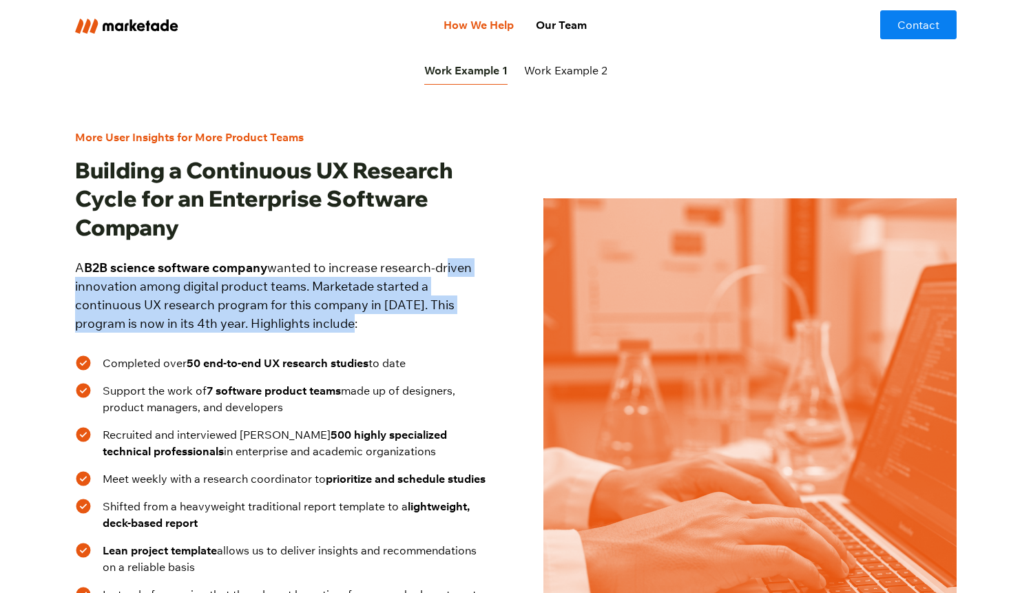
drag, startPoint x: 437, startPoint y: 319, endPoint x: 444, endPoint y: 259, distance: 60.3
click at [444, 259] on p "A B2B science software company wanted to increase research-driven innovation am…" at bounding box center [281, 295] width 413 height 74
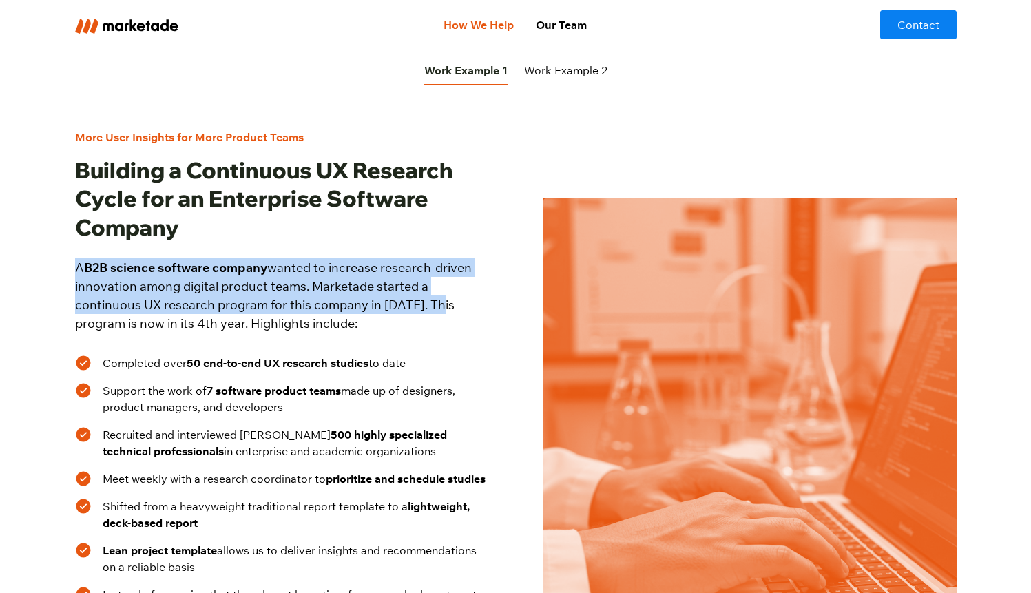
drag, startPoint x: 446, startPoint y: 254, endPoint x: 430, endPoint y: 308, distance: 56.0
click at [430, 309] on div "More User Insights for More Product Teams Building a Continuous UX Research Cyc…" at bounding box center [281, 405] width 413 height 553
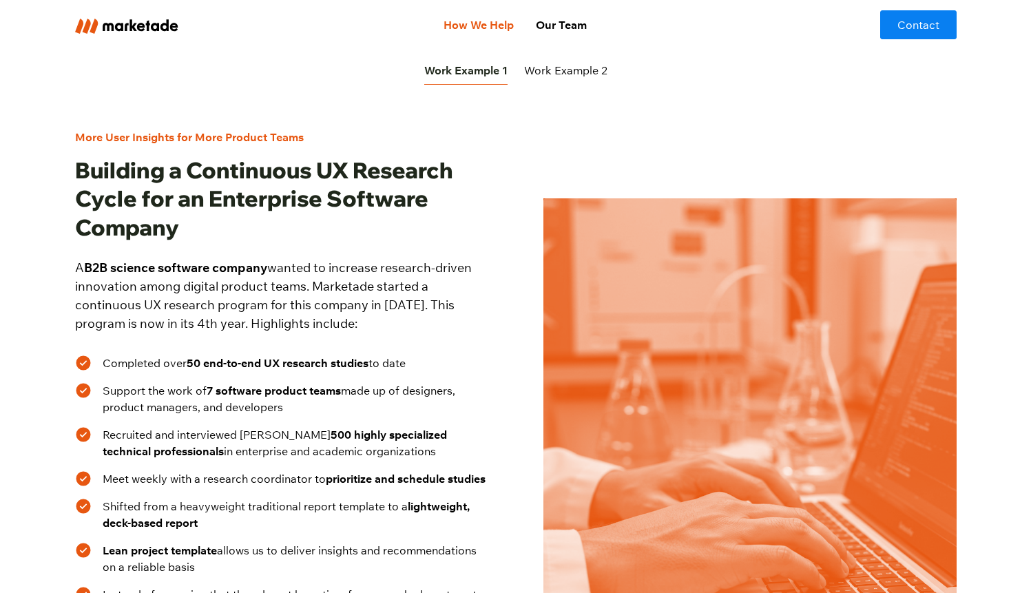
click at [430, 308] on p "A B2B science software company wanted to increase research-driven innovation am…" at bounding box center [281, 295] width 413 height 74
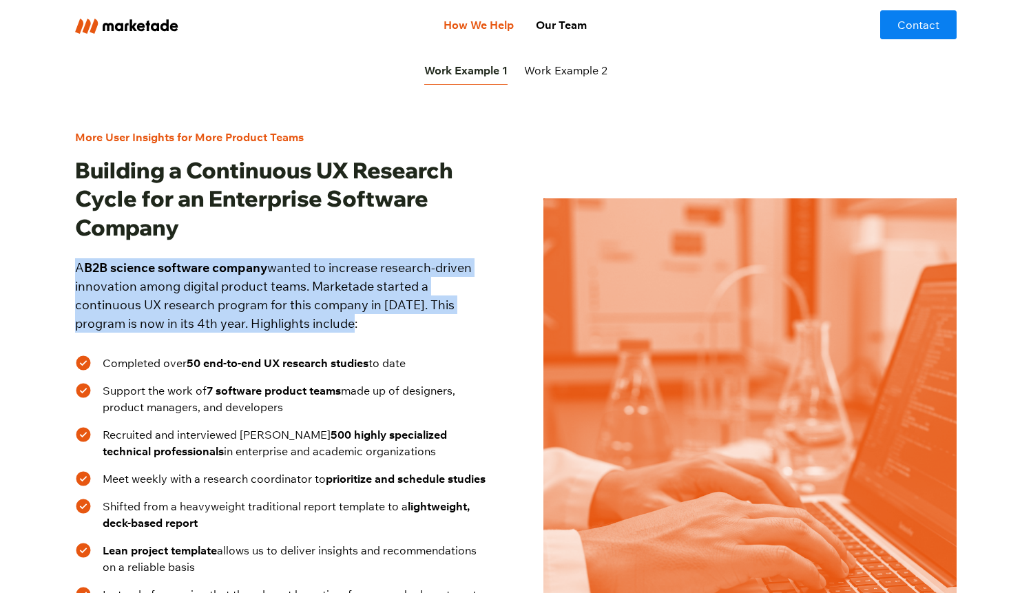
drag, startPoint x: 431, startPoint y: 296, endPoint x: 448, endPoint y: 244, distance: 55.1
click at [448, 244] on div "More User Insights for More Product Teams Building a Continuous UX Research Cyc…" at bounding box center [281, 405] width 413 height 553
drag, startPoint x: 417, startPoint y: 320, endPoint x: 413, endPoint y: 340, distance: 20.4
click at [413, 340] on div "More User Insights for More Product Teams Building a Continuous UX Research Cyc…" at bounding box center [281, 405] width 413 height 553
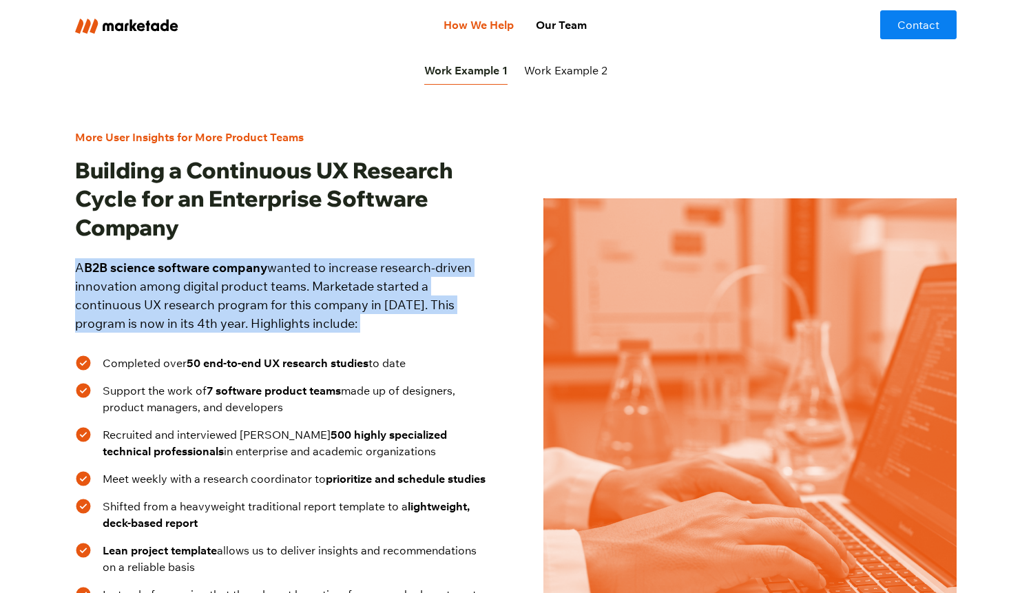
drag, startPoint x: 413, startPoint y: 337, endPoint x: 414, endPoint y: 330, distance: 6.9
click at [413, 337] on div "More User Insights for More Product Teams Building a Continuous UX Research Cyc…" at bounding box center [281, 405] width 413 height 553
drag, startPoint x: 414, startPoint y: 330, endPoint x: 426, endPoint y: 245, distance: 85.5
click at [426, 248] on div "More User Insights for More Product Teams Building a Continuous UX Research Cyc…" at bounding box center [281, 405] width 413 height 553
click at [426, 245] on div "More User Insights for More Product Teams Building a Continuous UX Research Cyc…" at bounding box center [281, 405] width 413 height 553
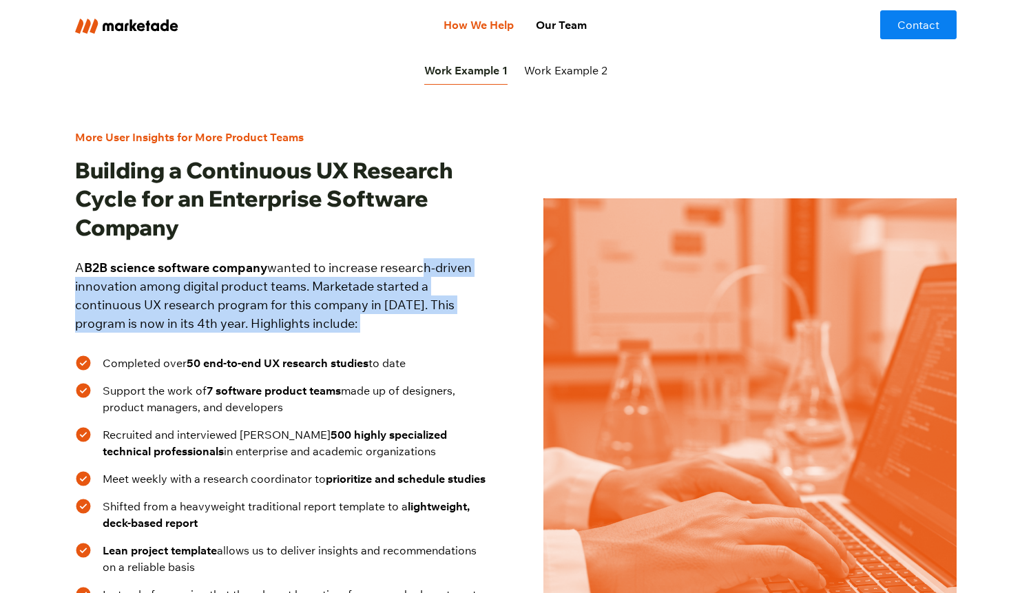
click at [404, 333] on div "More User Insights for More Product Teams Building a Continuous UX Research Cyc…" at bounding box center [281, 405] width 413 height 553
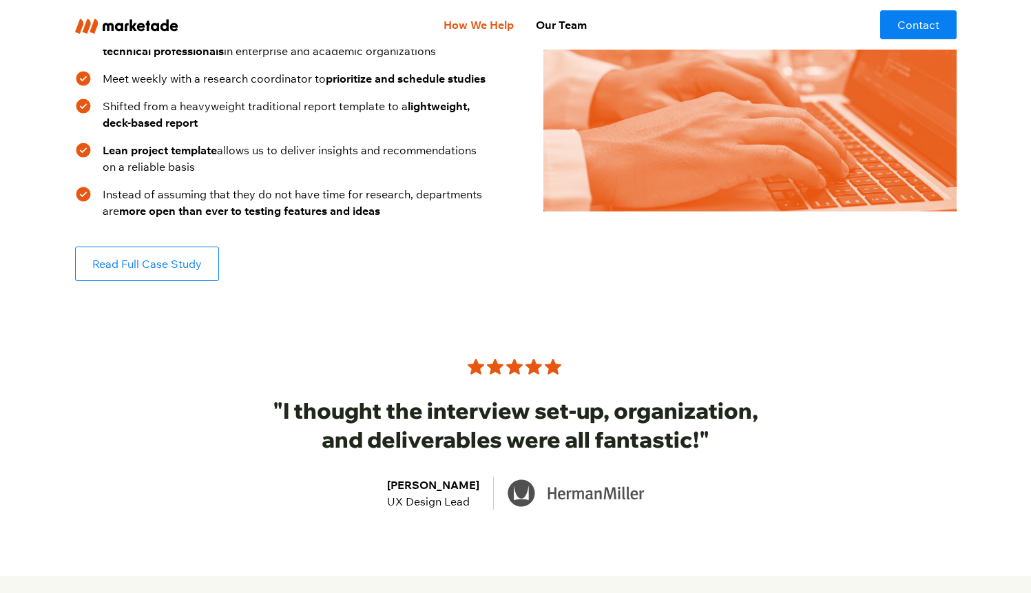
scroll to position [880, 0]
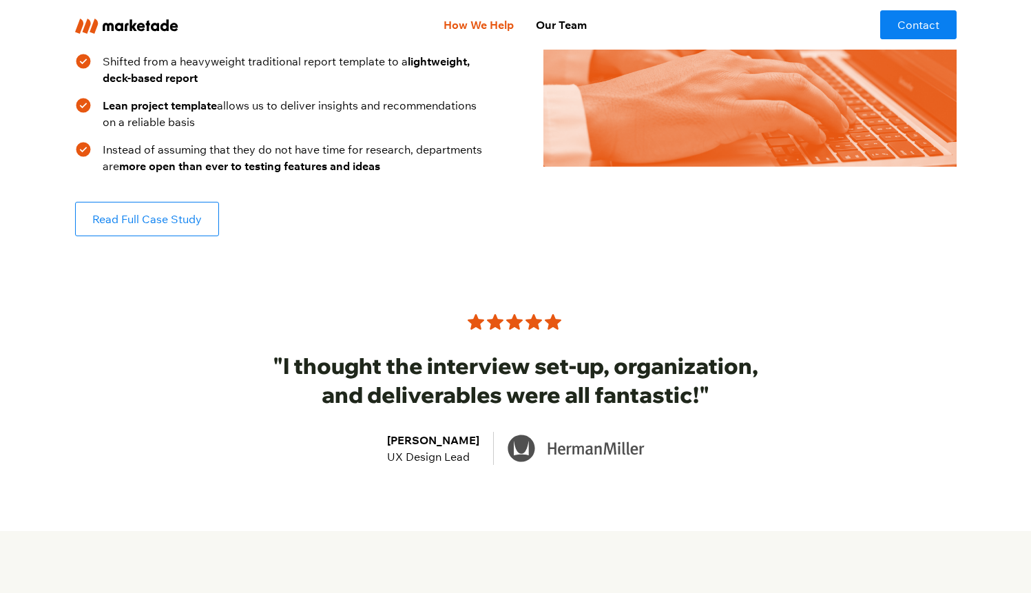
click at [291, 319] on div at bounding box center [515, 321] width 529 height 17
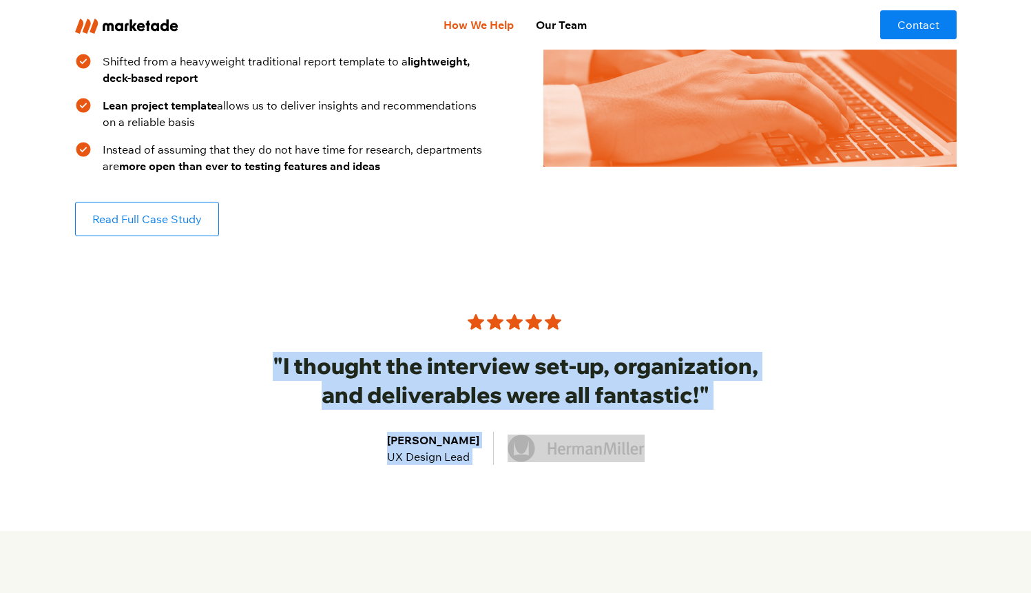
drag, startPoint x: 255, startPoint y: 354, endPoint x: 665, endPoint y: 462, distance: 423.9
click at [665, 462] on div ""I thought the interview set-up, organization, and deliverables were all fantas…" at bounding box center [515, 388] width 529 height 151
click at [665, 462] on div "Jeremy Abrahams UX Design Lead" at bounding box center [515, 448] width 529 height 33
drag, startPoint x: 665, startPoint y: 462, endPoint x: 641, endPoint y: 273, distance: 190.9
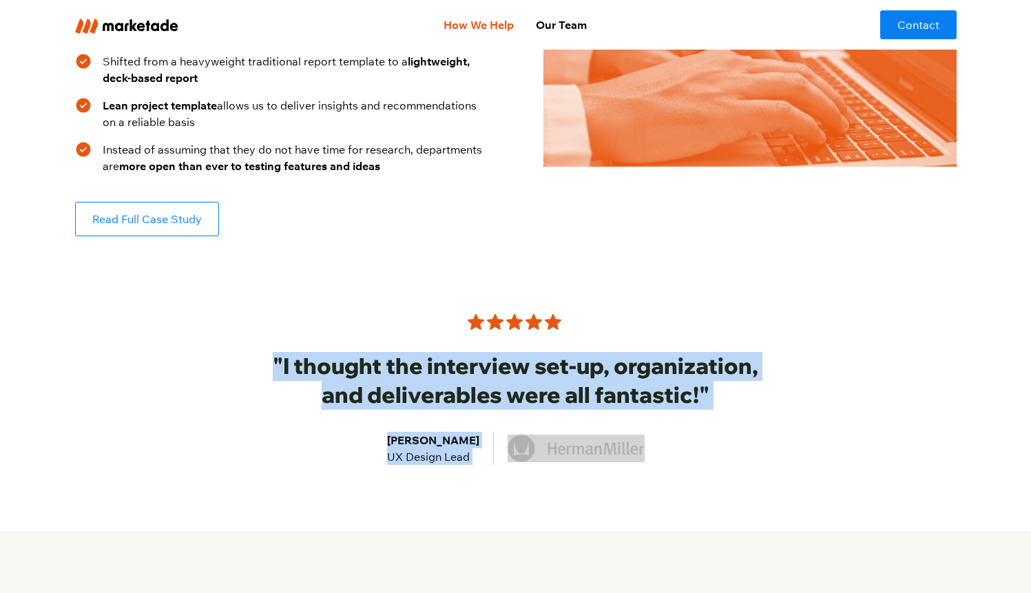
drag, startPoint x: 641, startPoint y: 273, endPoint x: 682, endPoint y: 462, distance: 193.1
click at [682, 462] on div "Jeremy Abrahams UX Design Lead" at bounding box center [515, 448] width 529 height 33
drag, startPoint x: 682, startPoint y: 462, endPoint x: 672, endPoint y: 338, distance: 123.7
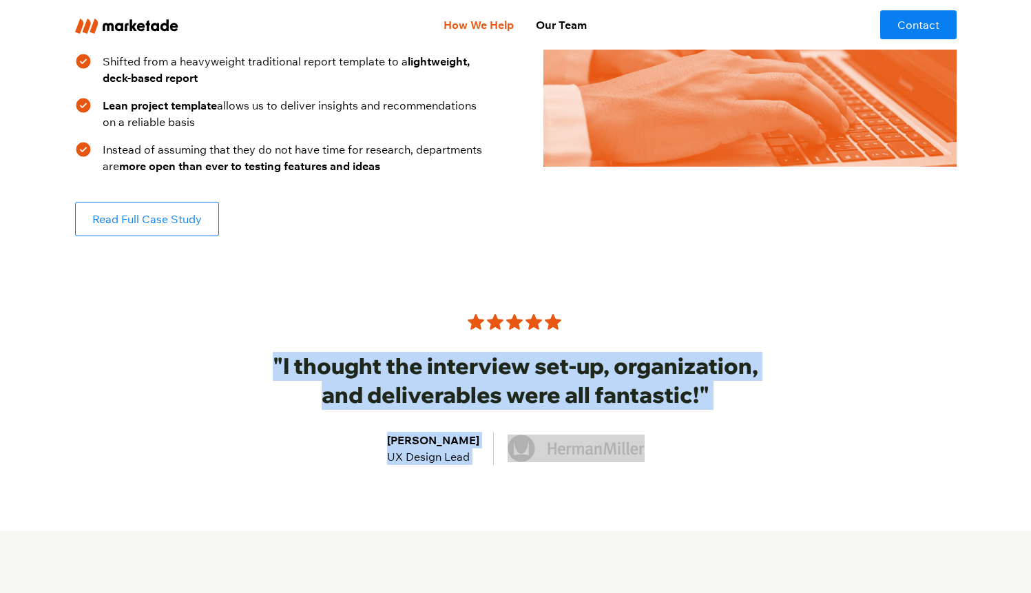
click at [672, 338] on div ""I thought the interview set-up, organization, and deliverables were all fantas…" at bounding box center [515, 388] width 529 height 151
drag, startPoint x: 672, startPoint y: 338, endPoint x: 682, endPoint y: 471, distance: 133.3
click at [682, 471] on div ""I thought the interview set-up, organization, and deliverables were all fantas…" at bounding box center [516, 421] width 882 height 217
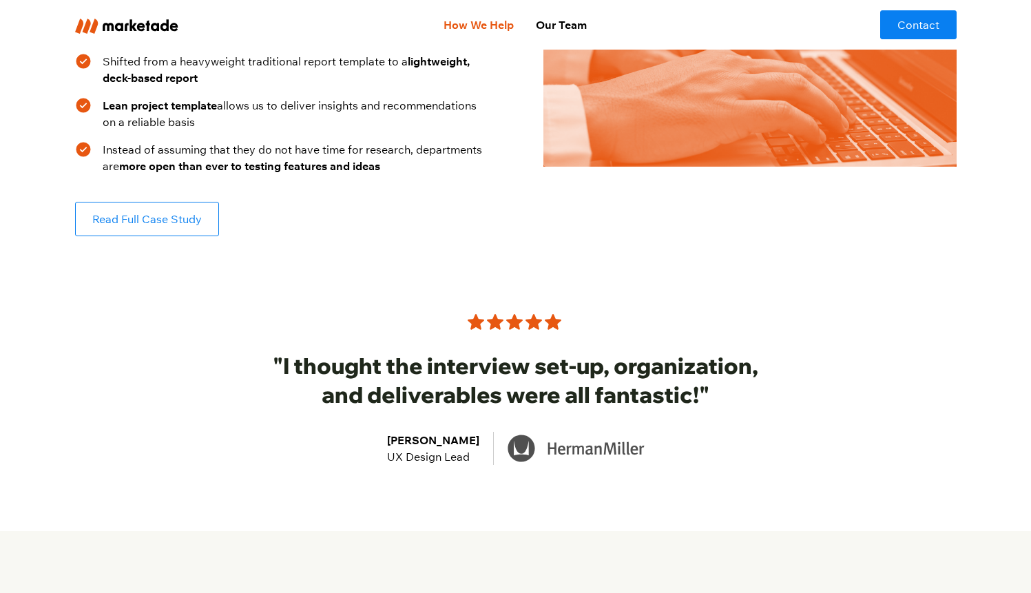
scroll to position [0, 0]
